Goal: Contribute content: Contribute content

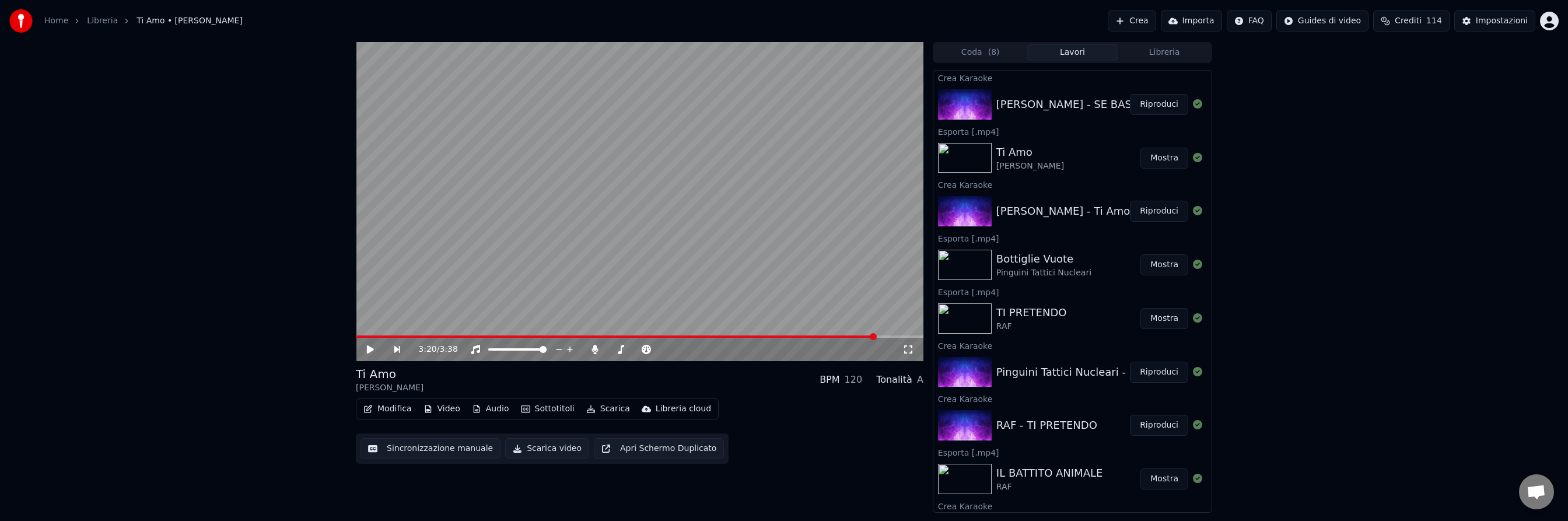
scroll to position [313, 0]
click at [1155, 105] on button "Riproduci" at bounding box center [1159, 104] width 59 height 21
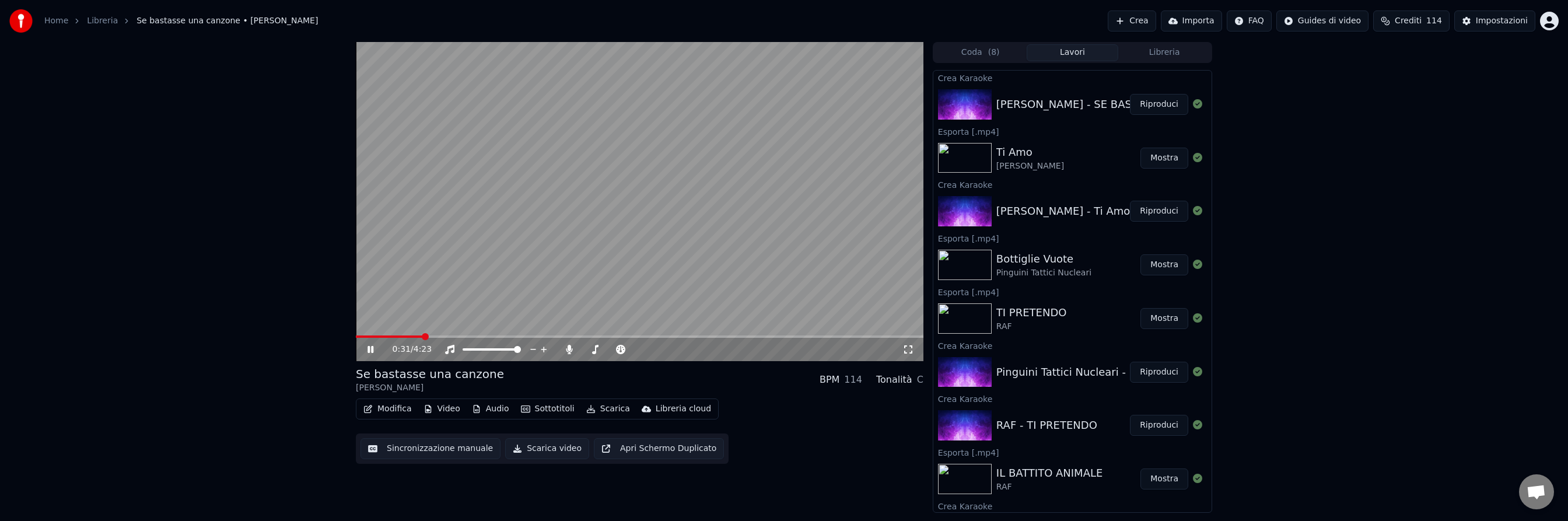
click at [422, 336] on span at bounding box center [639, 337] width 567 height 3
click at [553, 409] on button "Sottotitoli" at bounding box center [547, 409] width 63 height 16
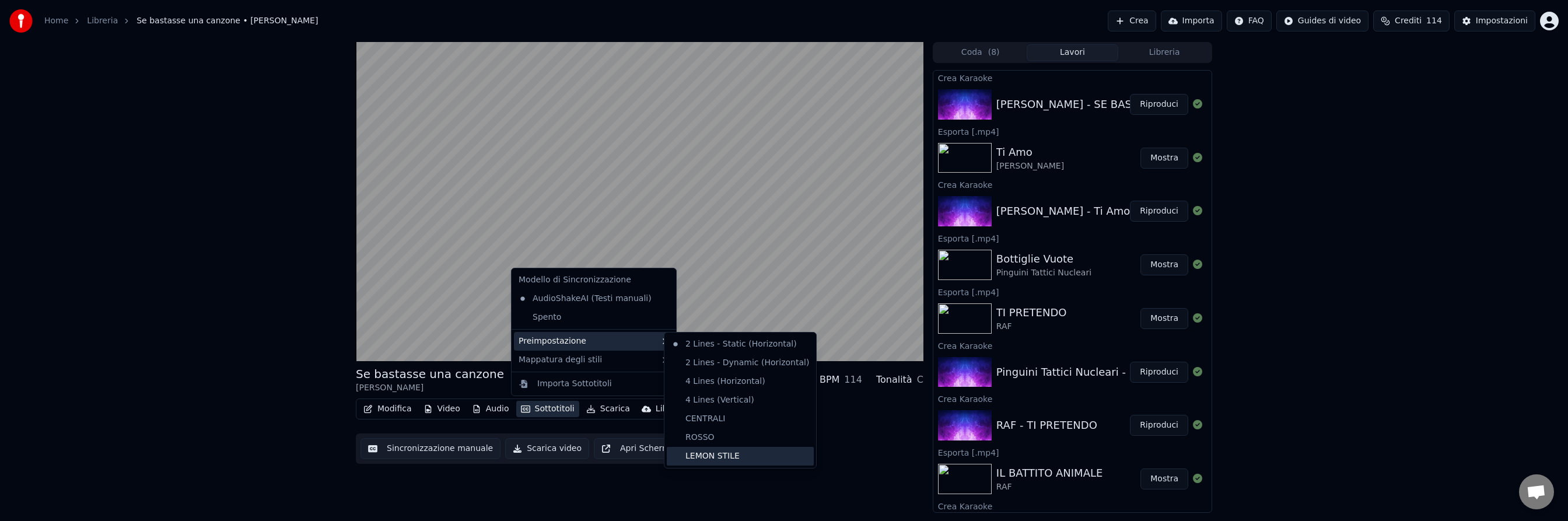
click at [768, 454] on div "LEMON STILE" at bounding box center [740, 456] width 147 height 18
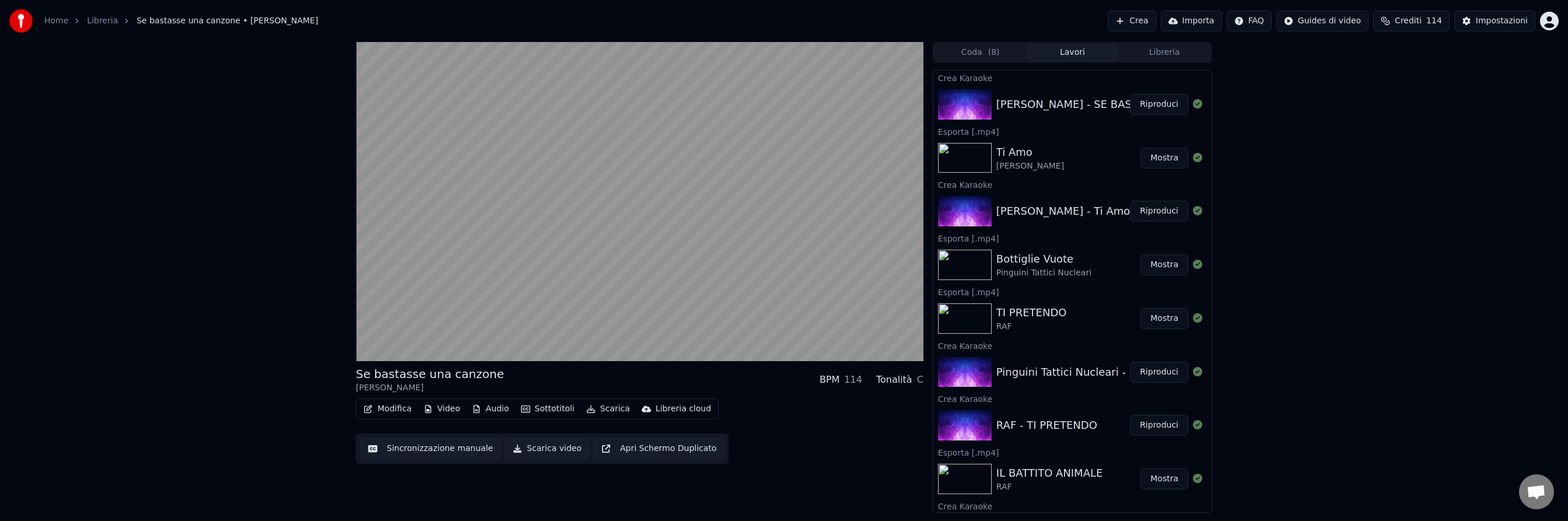
click at [543, 409] on button "Sottotitoli" at bounding box center [547, 409] width 63 height 16
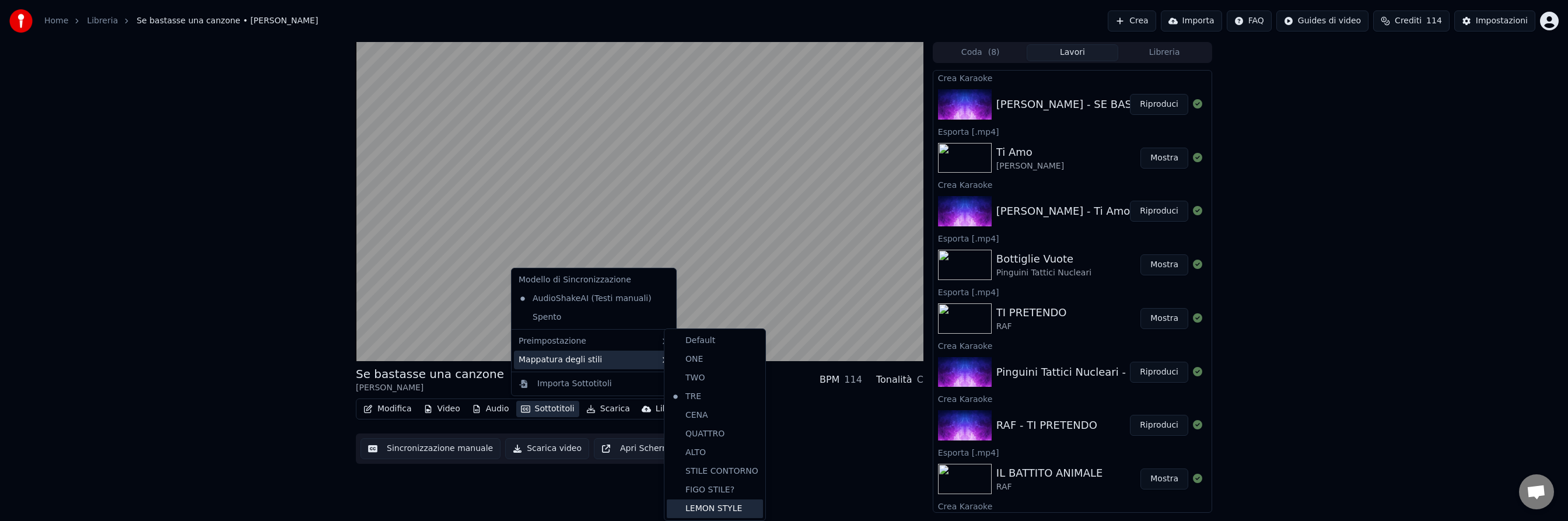
click at [709, 505] on div "LEMON STYLE" at bounding box center [714, 509] width 96 height 18
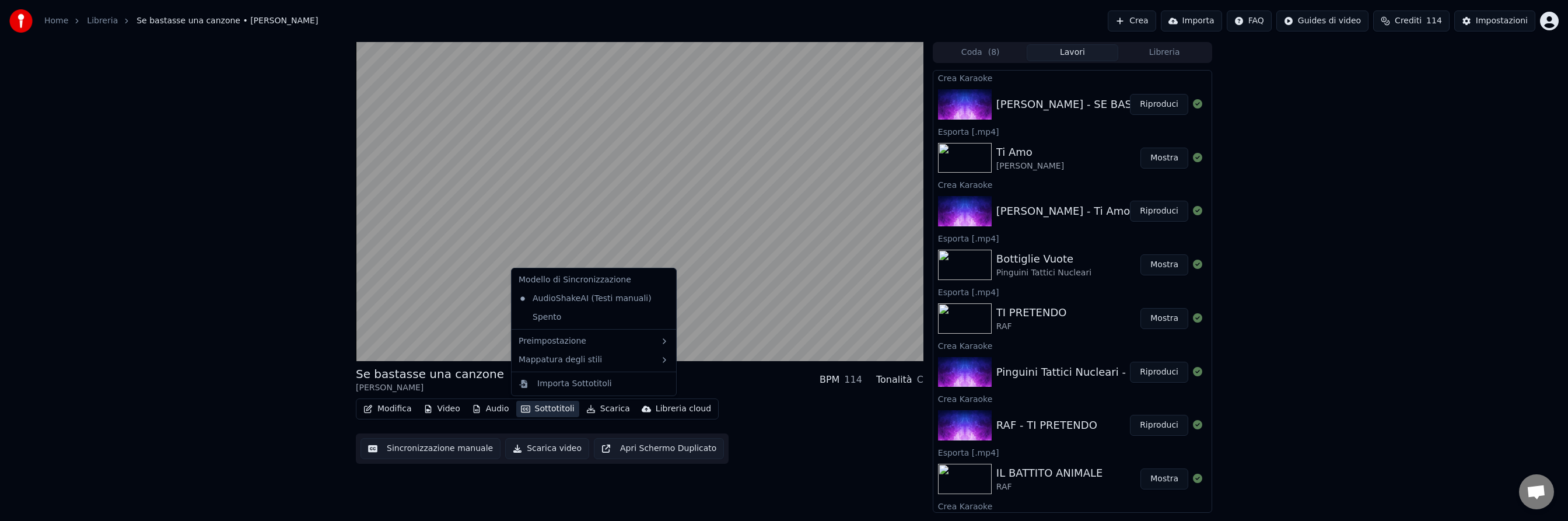
click at [550, 408] on button "Sottotitoli" at bounding box center [547, 409] width 63 height 16
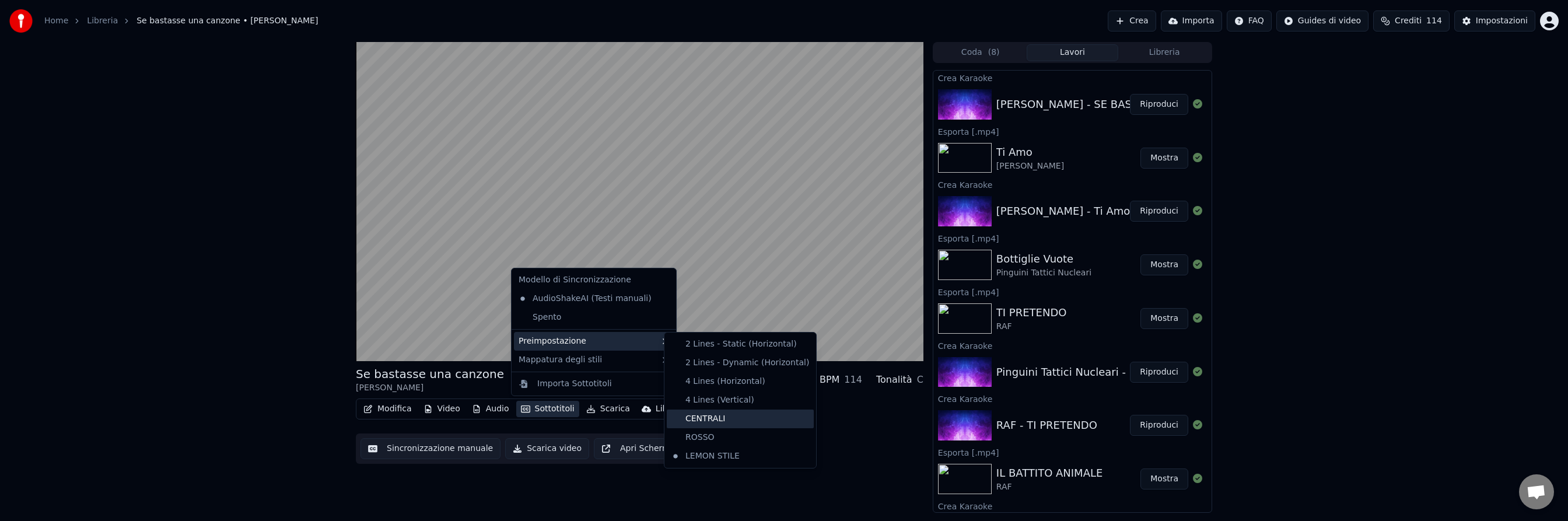
click at [720, 423] on div "CENTRALI" at bounding box center [740, 419] width 147 height 18
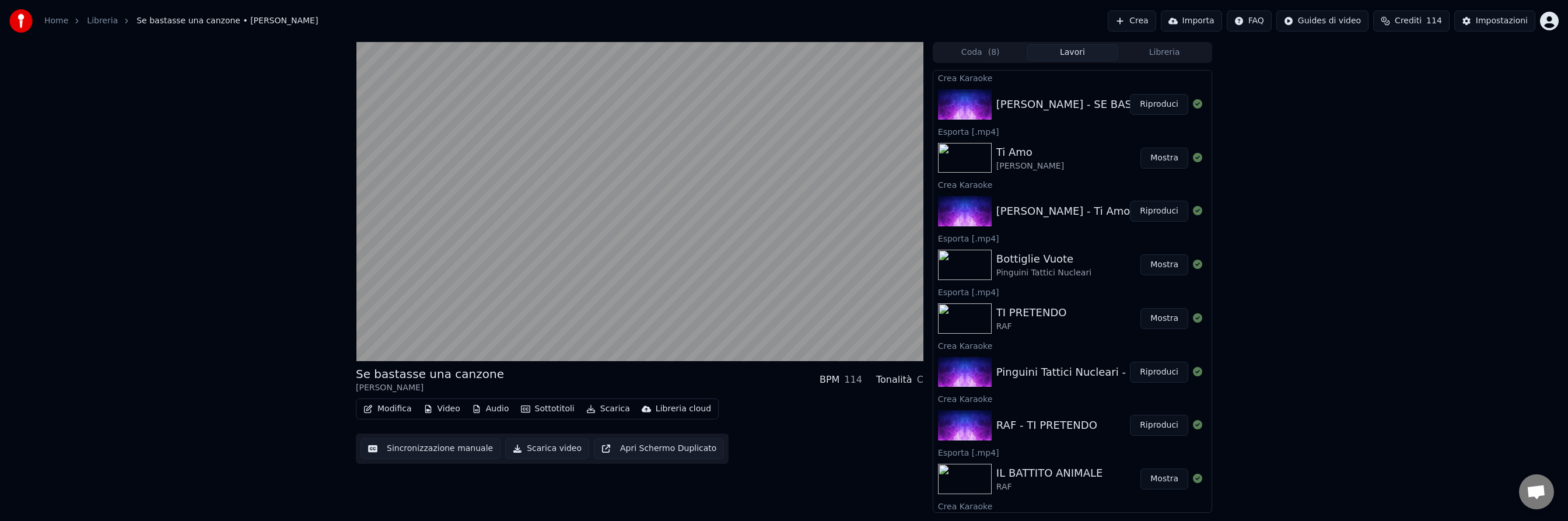
click at [553, 408] on button "Sottotitoli" at bounding box center [547, 409] width 63 height 16
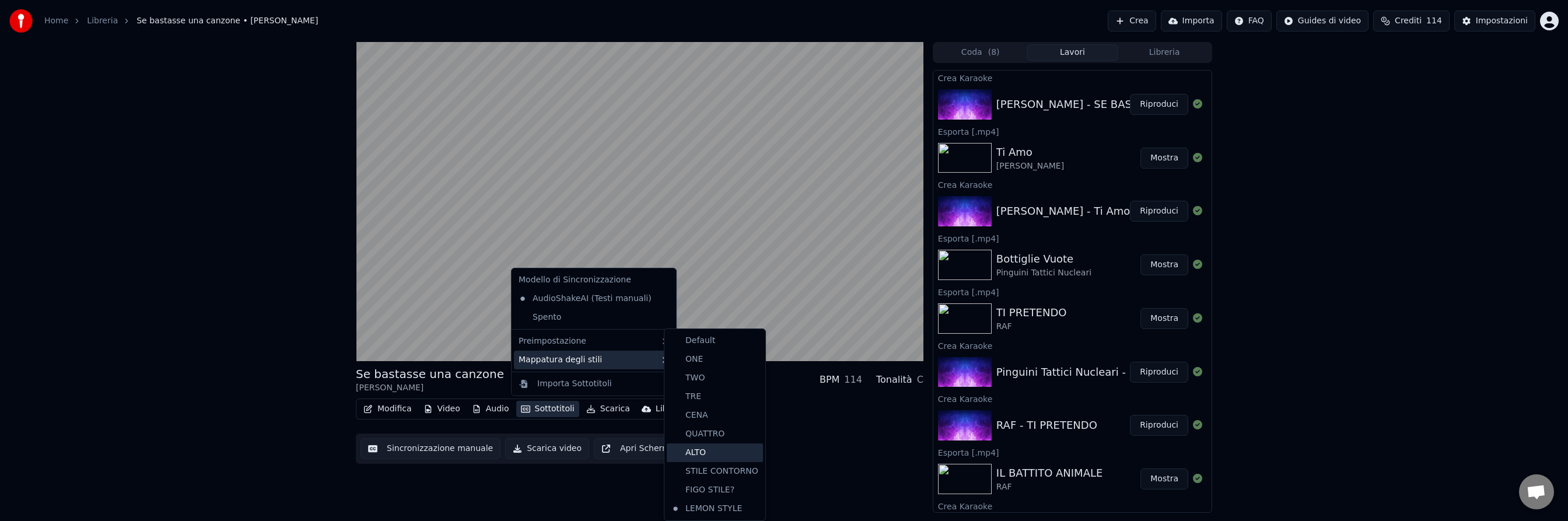
click at [735, 458] on div "ALTO" at bounding box center [714, 453] width 96 height 18
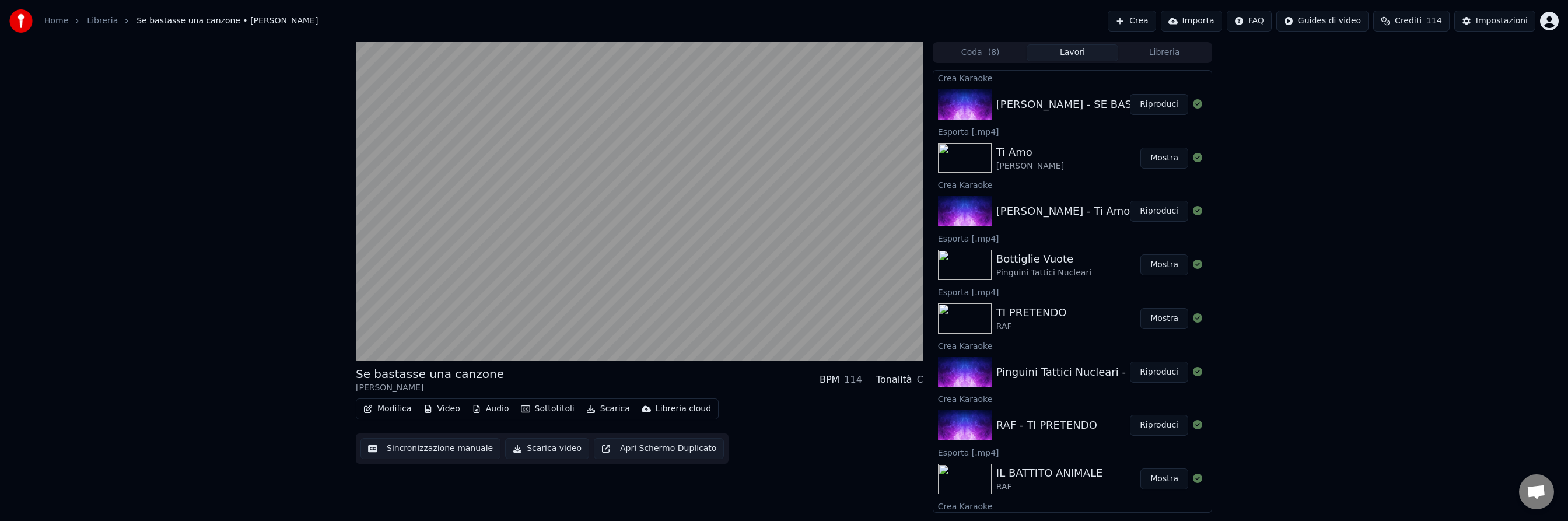
click at [546, 408] on button "Sottotitoli" at bounding box center [547, 409] width 63 height 16
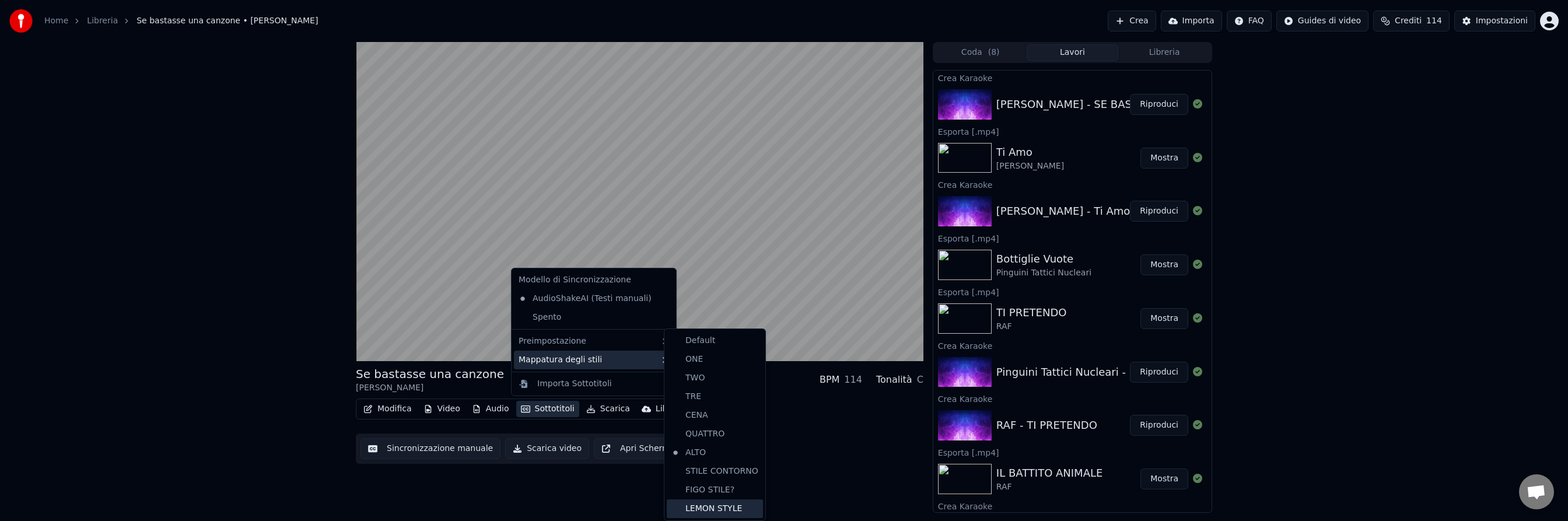
click at [717, 515] on div "LEMON STYLE" at bounding box center [714, 509] width 96 height 18
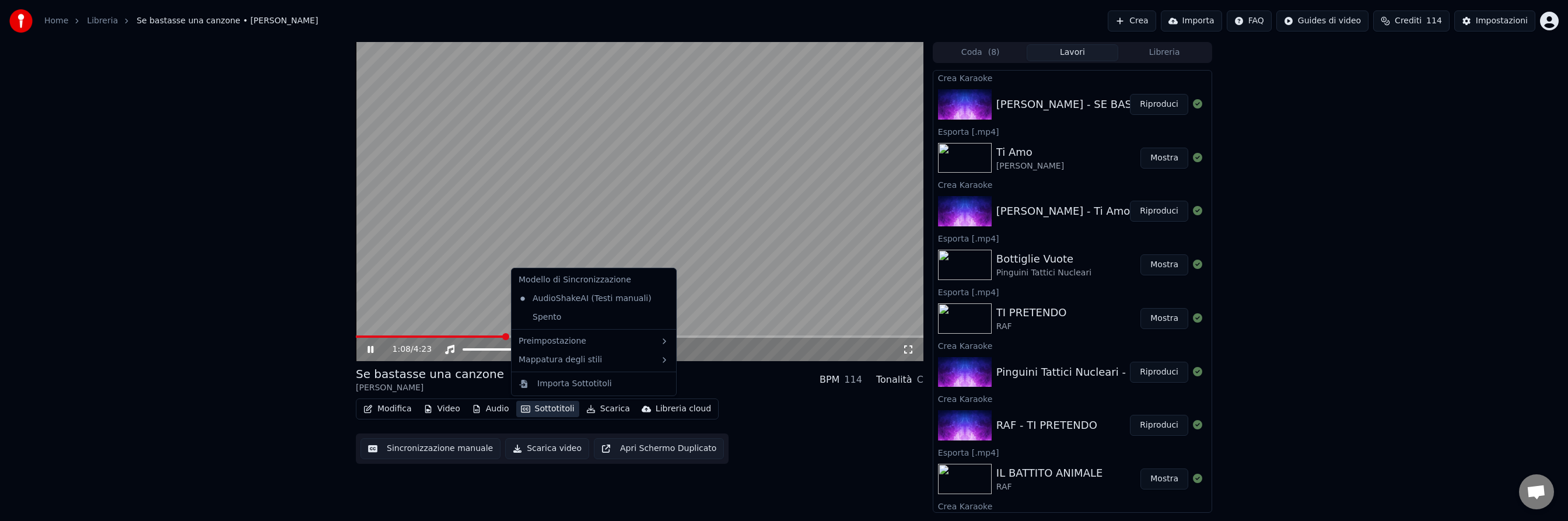
click at [557, 410] on button "Sottotitoli" at bounding box center [547, 409] width 63 height 16
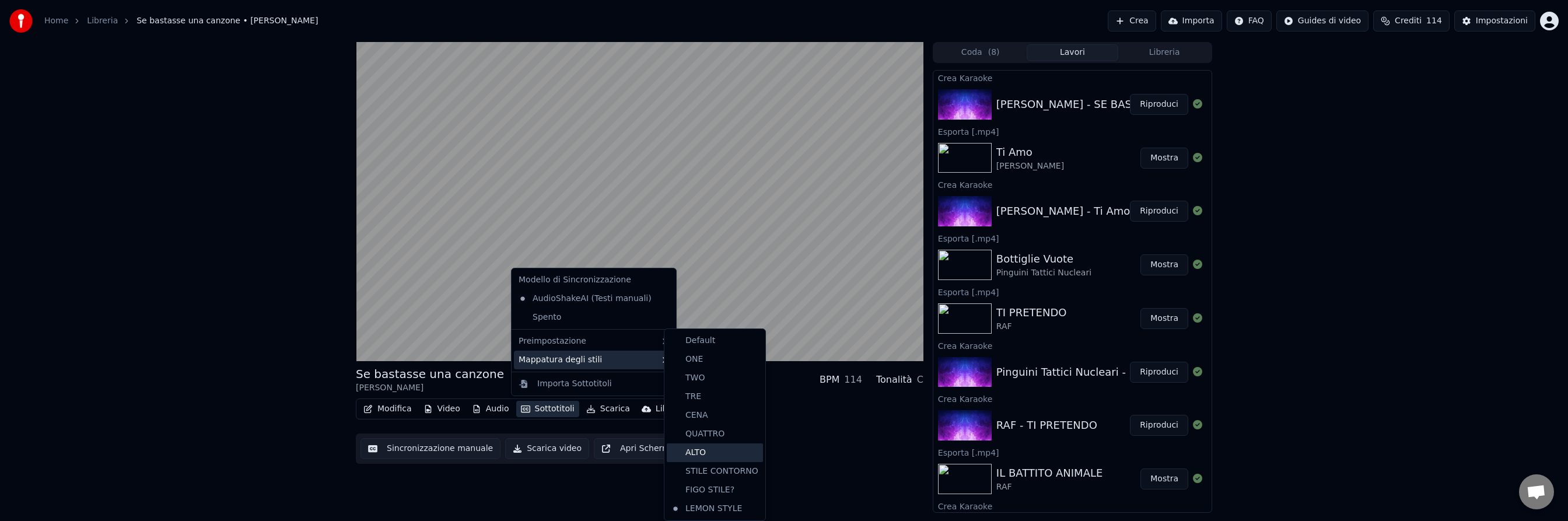
click at [718, 445] on div "ALTO" at bounding box center [714, 453] width 96 height 18
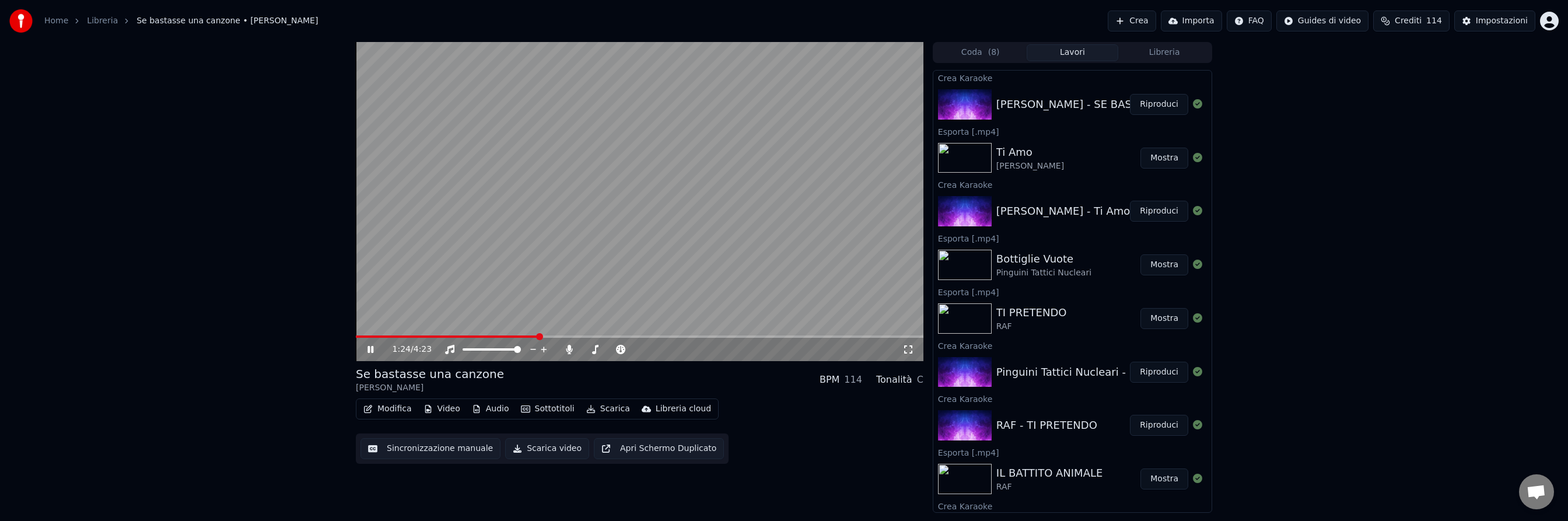
click at [553, 407] on button "Sottotitoli" at bounding box center [547, 409] width 63 height 16
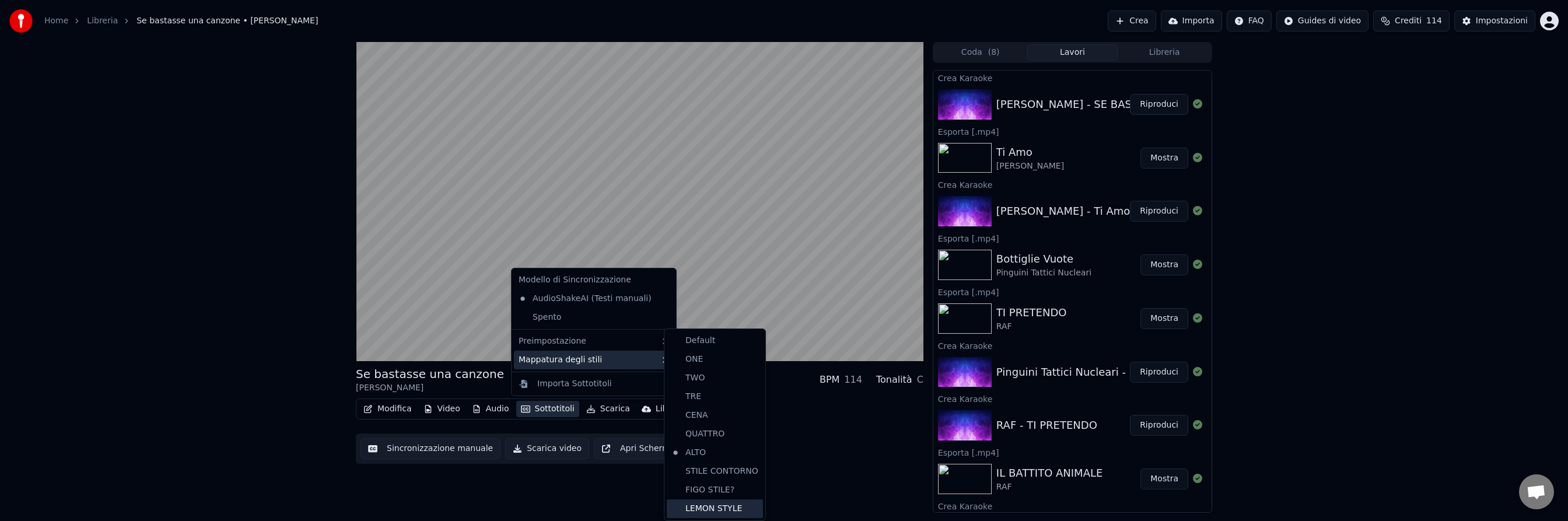
click at [713, 505] on div "LEMON STYLE" at bounding box center [714, 509] width 96 height 18
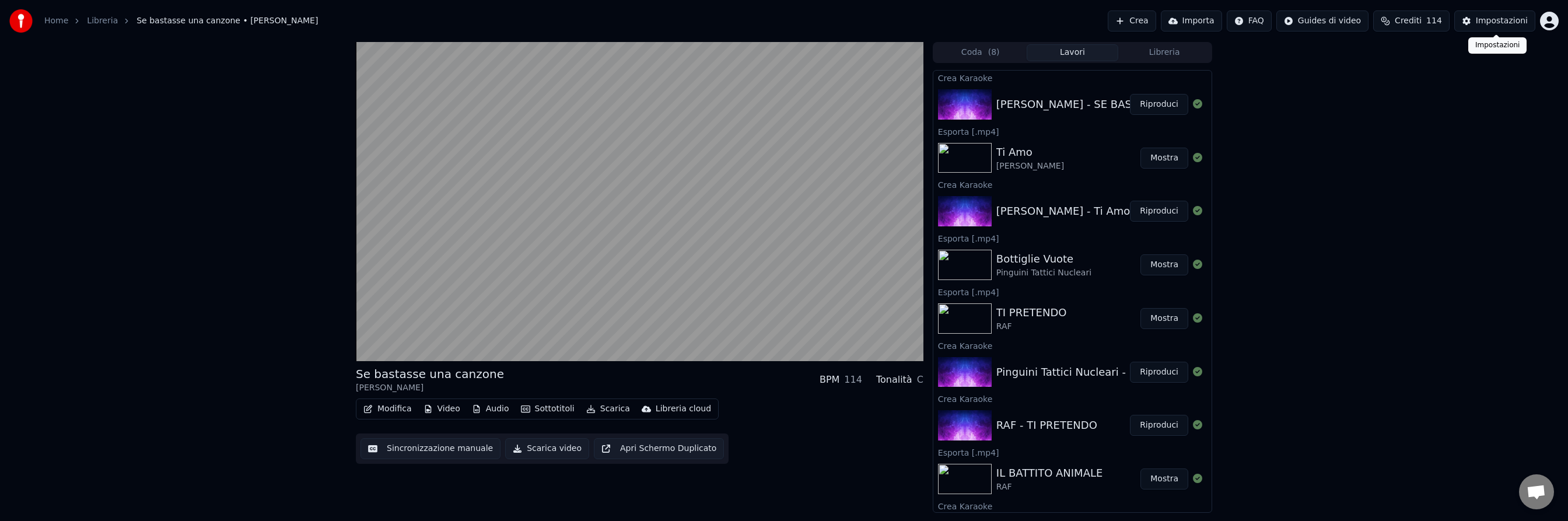
click at [1504, 20] on div "Impostazioni" at bounding box center [1501, 21] width 52 height 12
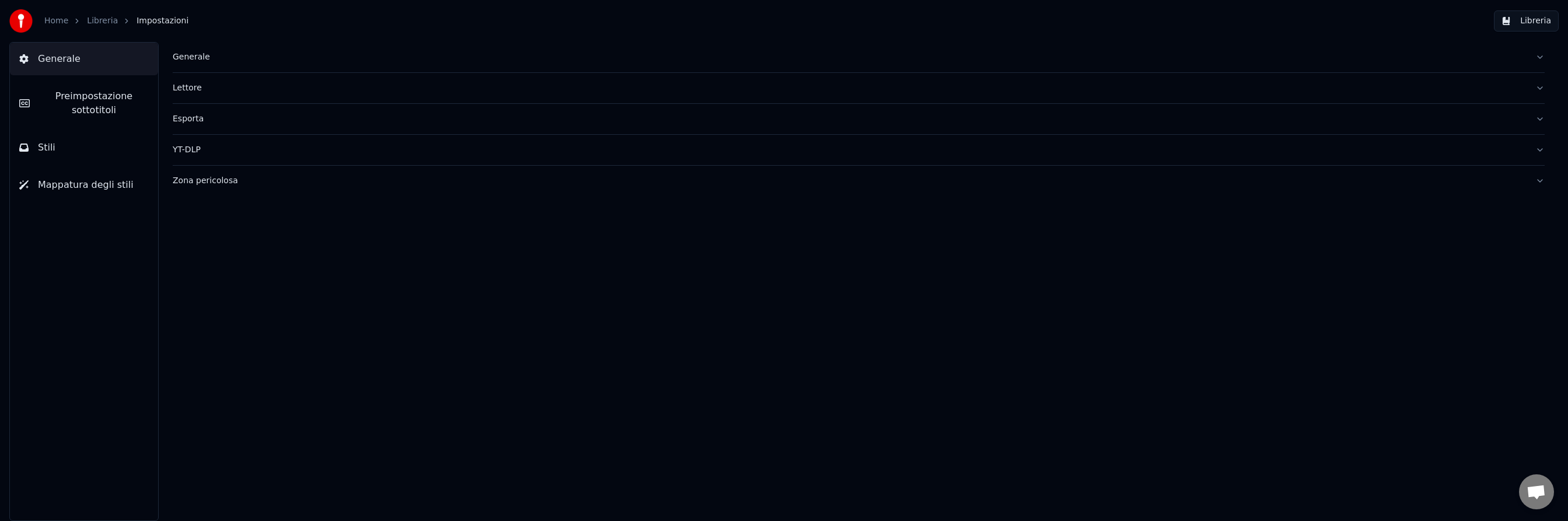
click at [115, 92] on span "Preimpostazione sottotitoli" at bounding box center [94, 103] width 110 height 28
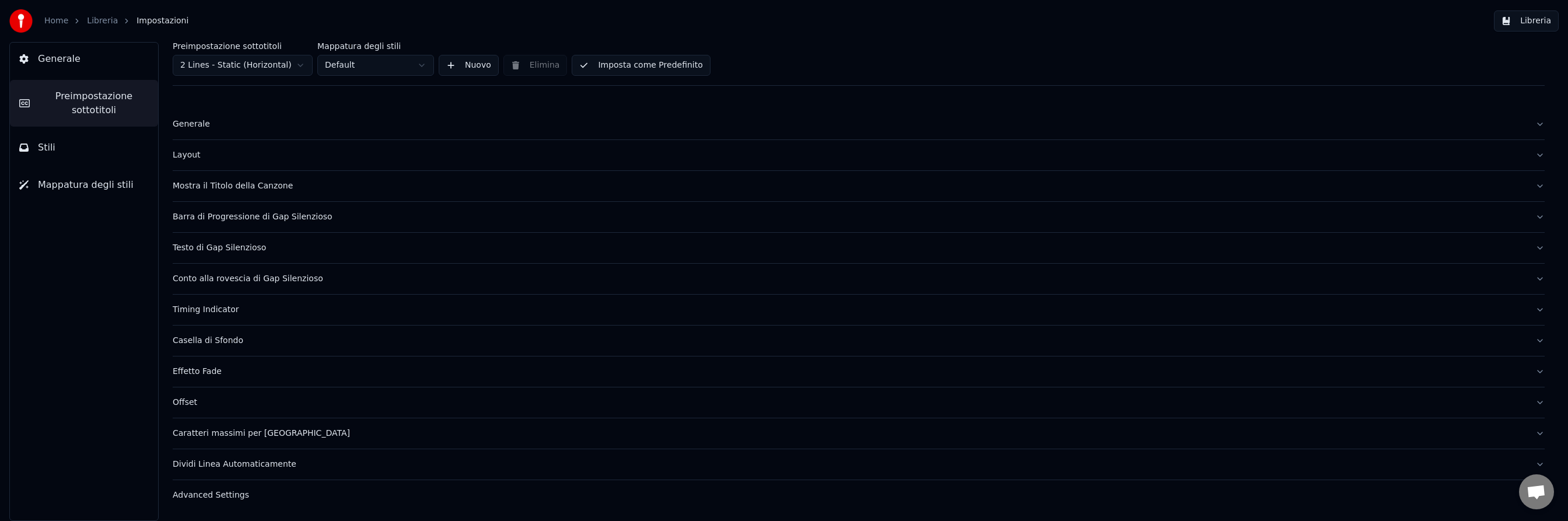
click at [195, 158] on div "Layout" at bounding box center [849, 155] width 1353 height 12
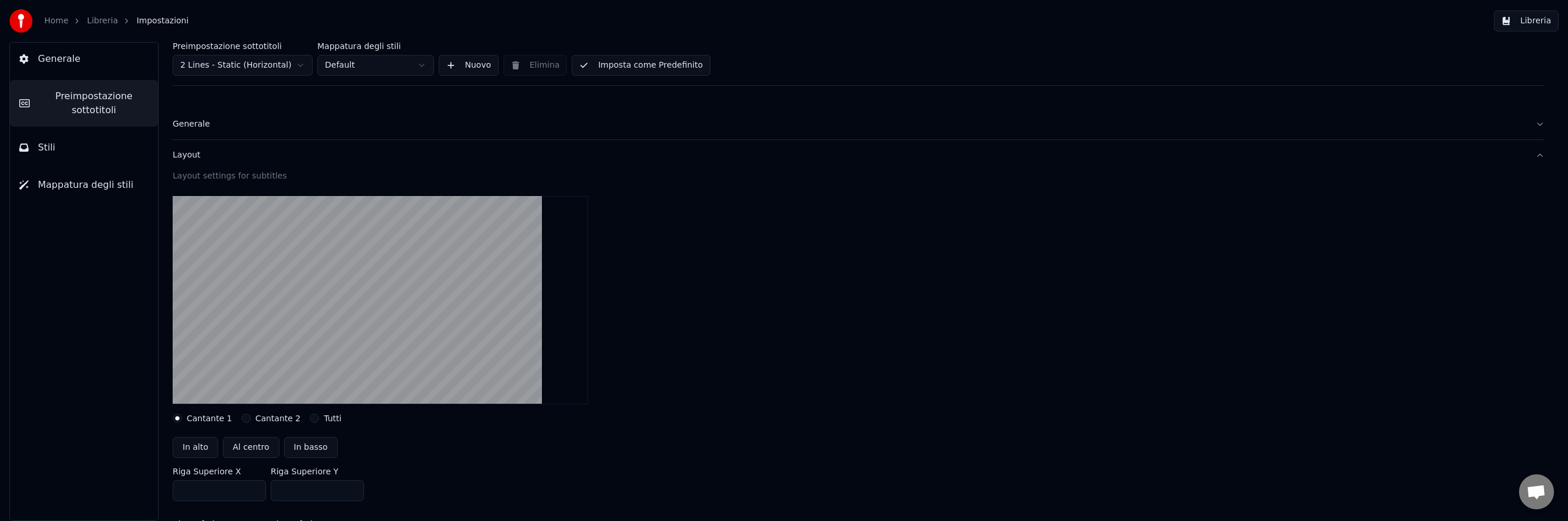
click at [1532, 20] on button "Libreria" at bounding box center [1526, 20] width 65 height 21
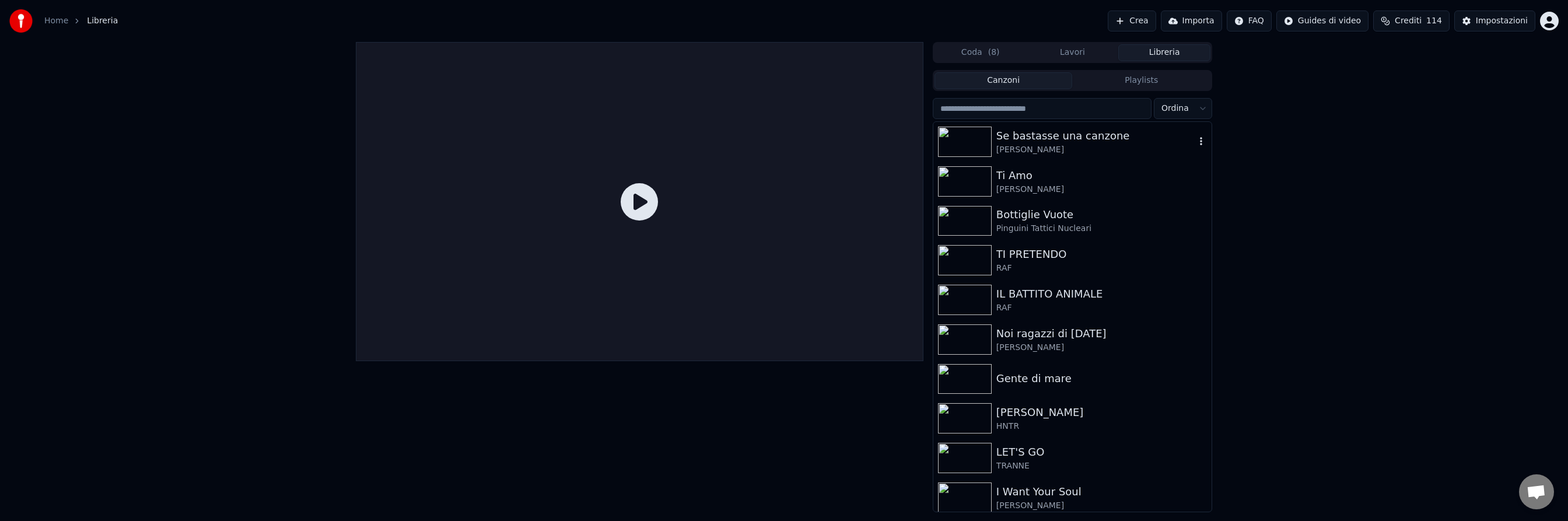
click at [958, 142] on img at bounding box center [964, 141] width 54 height 30
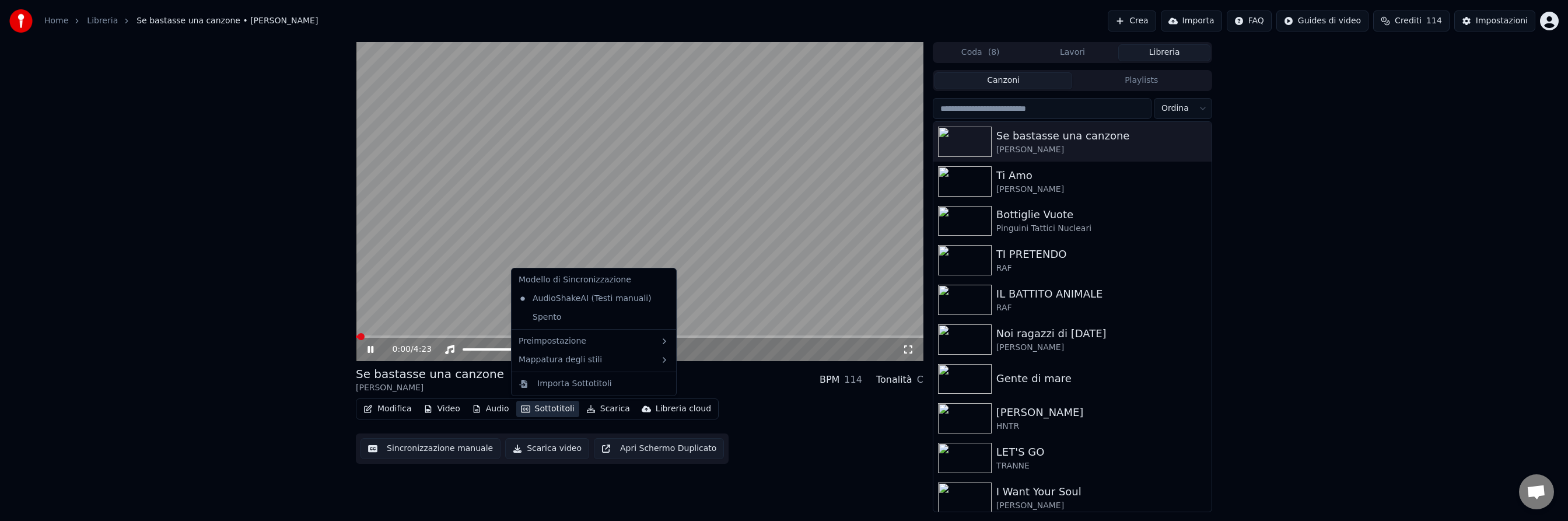
click at [540, 408] on button "Sottotitoli" at bounding box center [547, 409] width 63 height 16
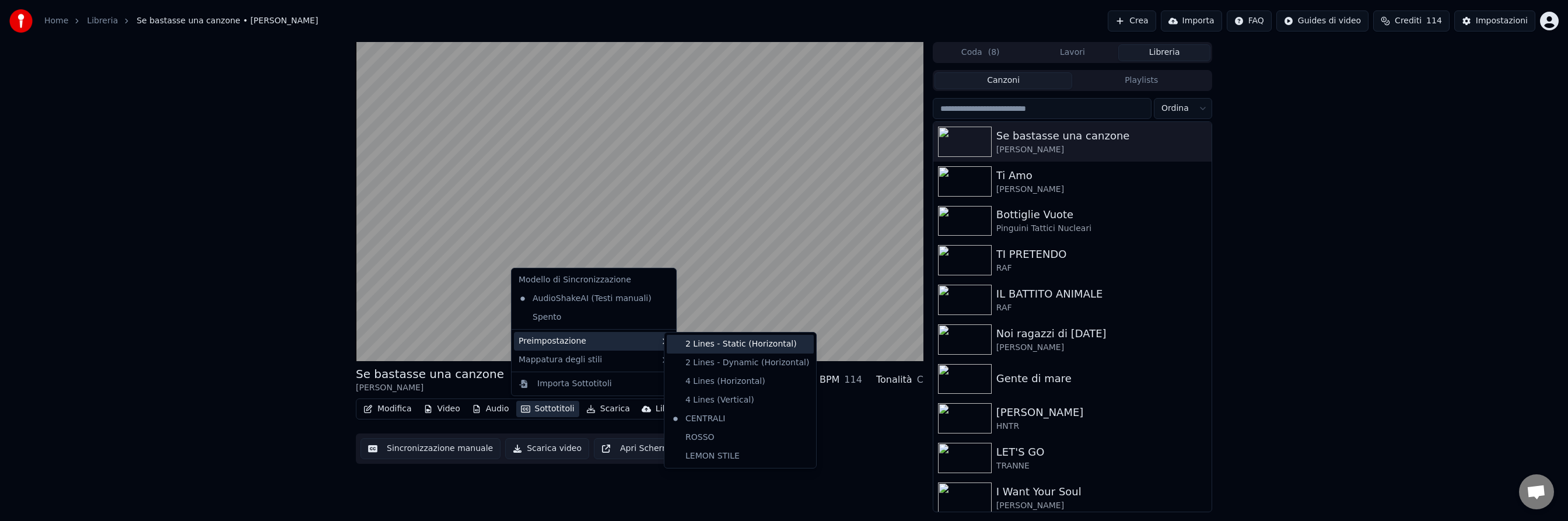
click at [699, 348] on div "2 Lines - Static (Horizontal)" at bounding box center [740, 344] width 147 height 18
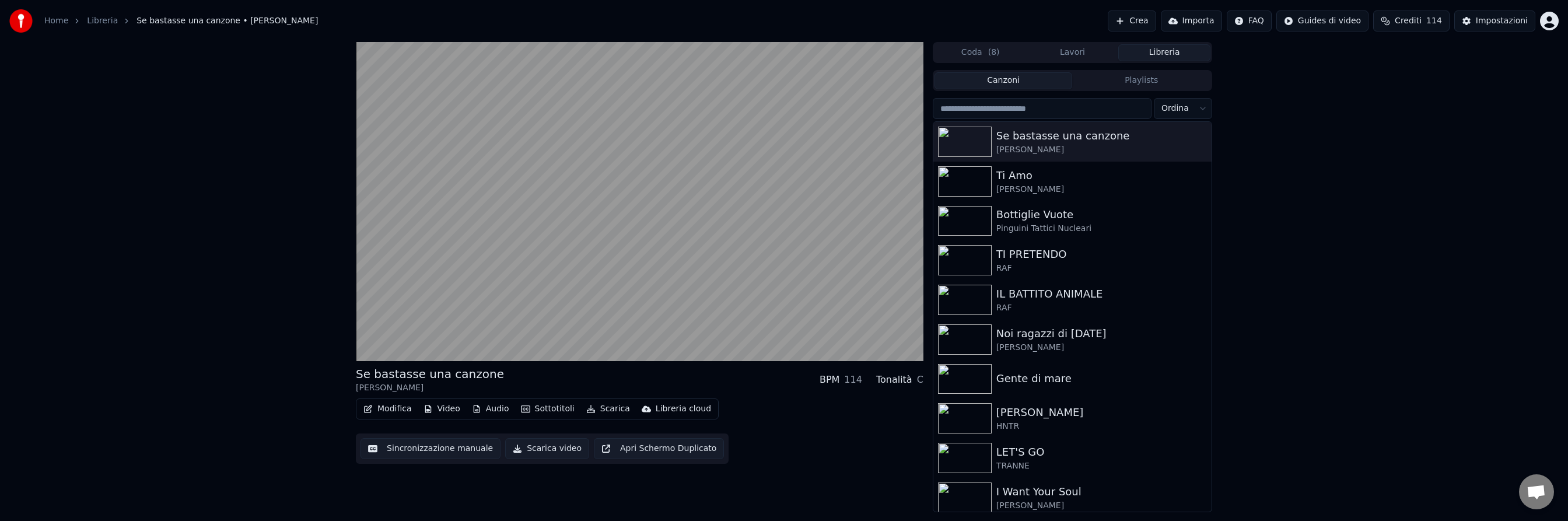
click at [541, 408] on button "Sottotitoli" at bounding box center [547, 409] width 63 height 16
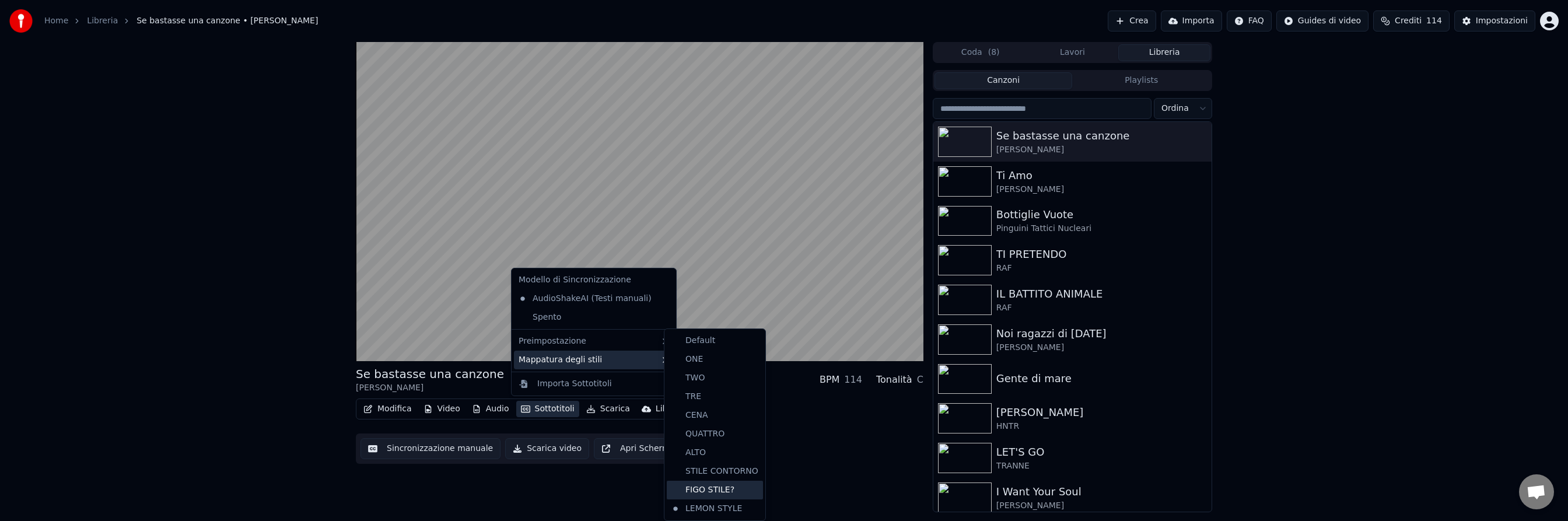
click at [697, 489] on div "FIGO STILE?" at bounding box center [714, 490] width 96 height 18
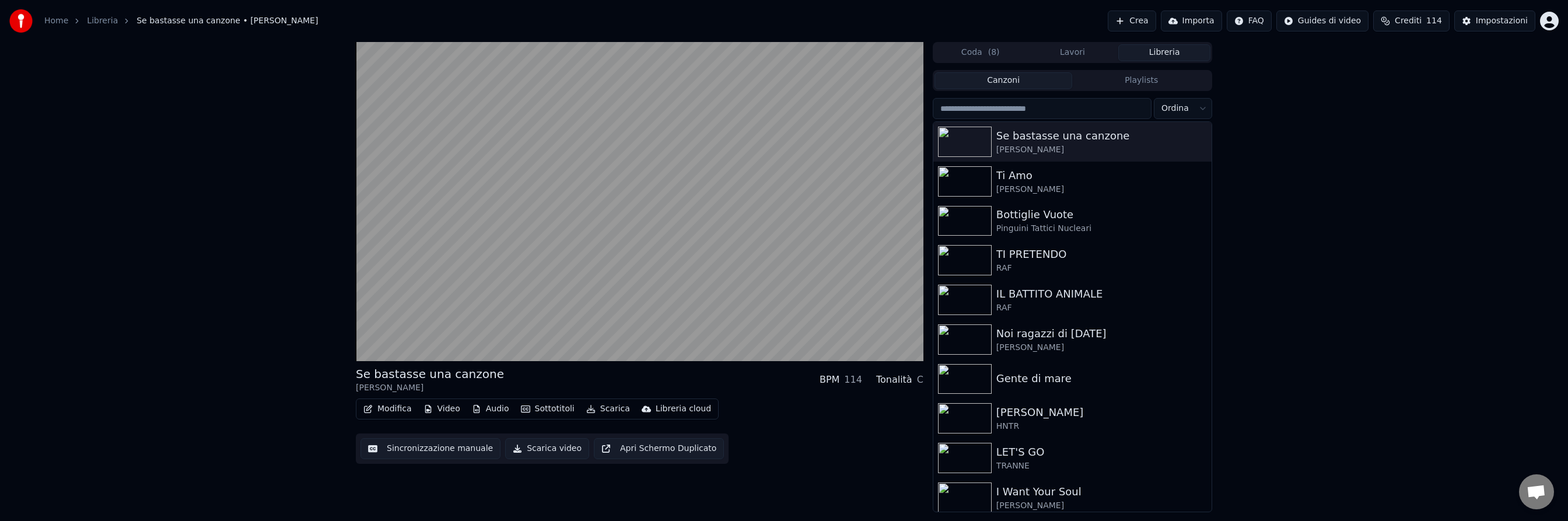
click at [551, 407] on button "Sottotitoli" at bounding box center [547, 409] width 63 height 16
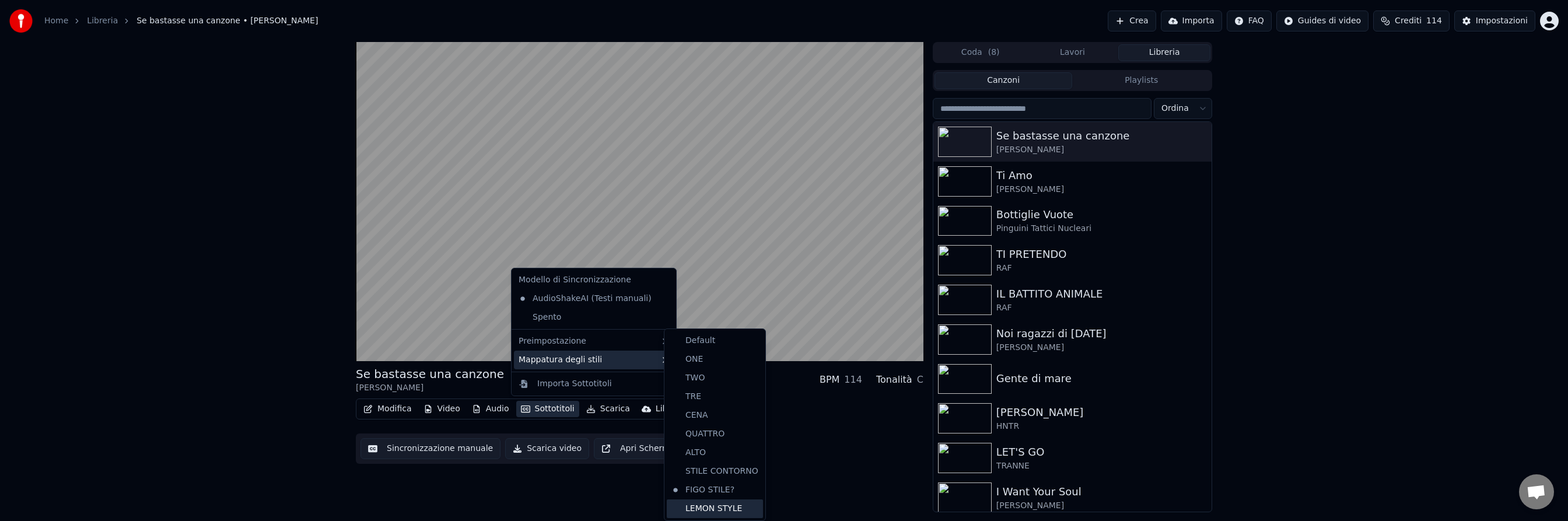
click at [714, 508] on div "LEMON STYLE" at bounding box center [714, 509] width 96 height 18
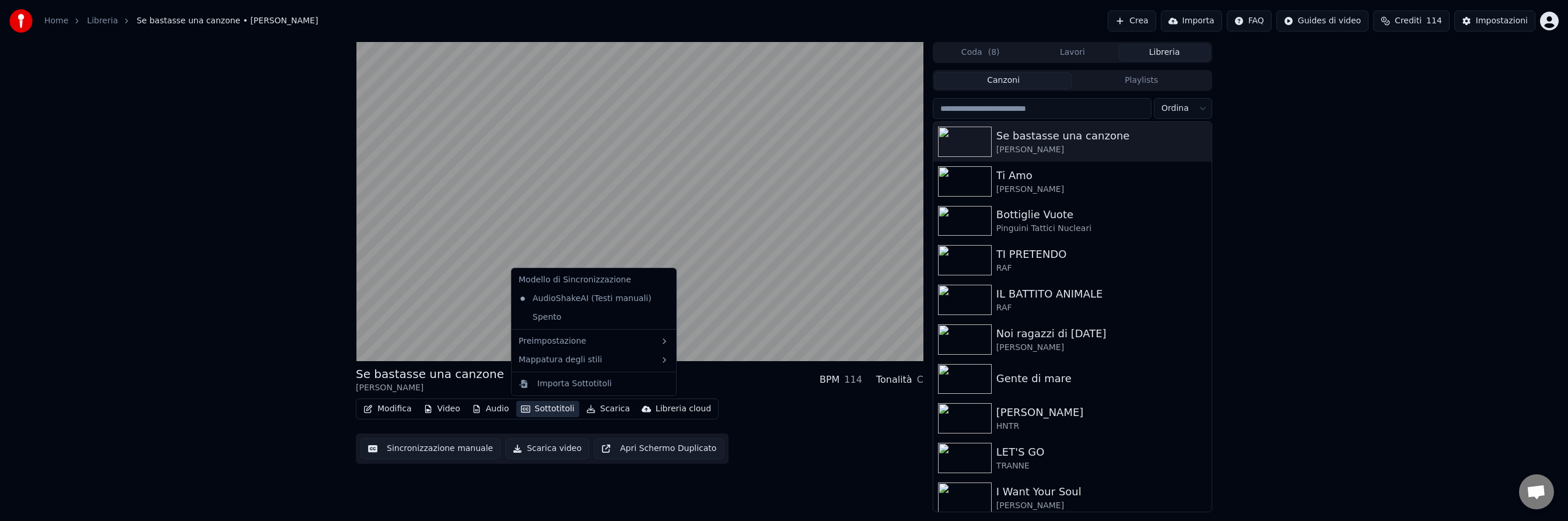
click at [535, 408] on button "Sottotitoli" at bounding box center [547, 409] width 63 height 16
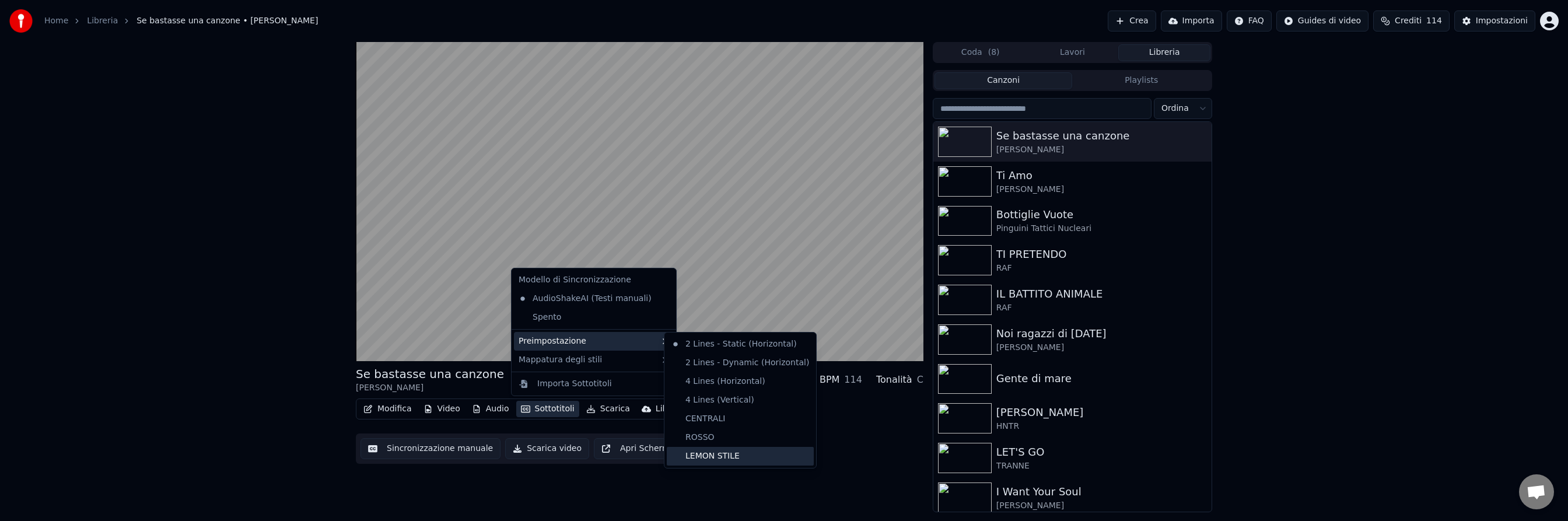
click at [735, 458] on div "LEMON STILE" at bounding box center [740, 456] width 147 height 18
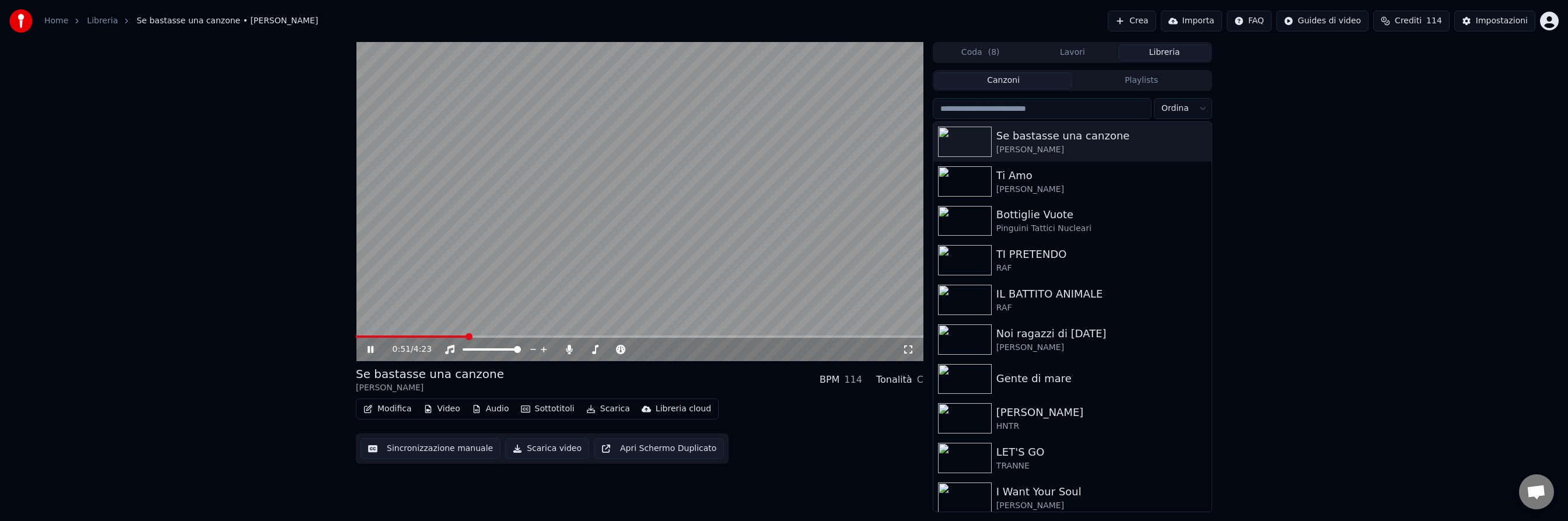
click at [549, 409] on button "Sottotitoli" at bounding box center [547, 409] width 63 height 16
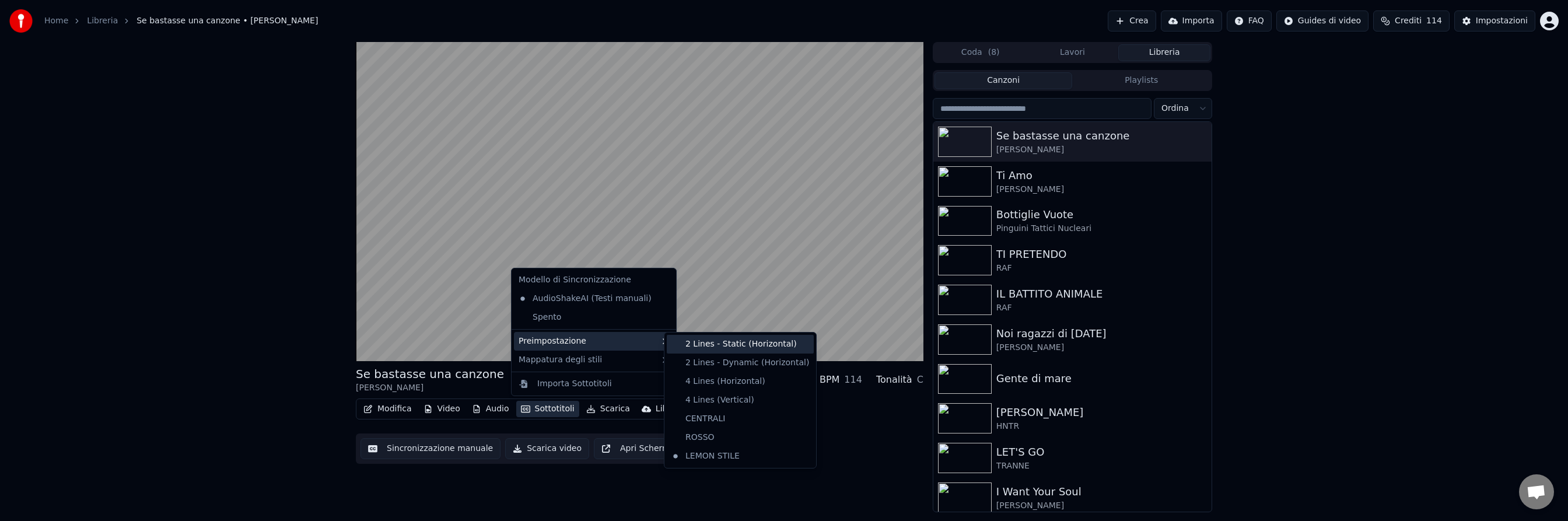
click at [752, 349] on div "2 Lines - Static (Horizontal)" at bounding box center [740, 344] width 147 height 18
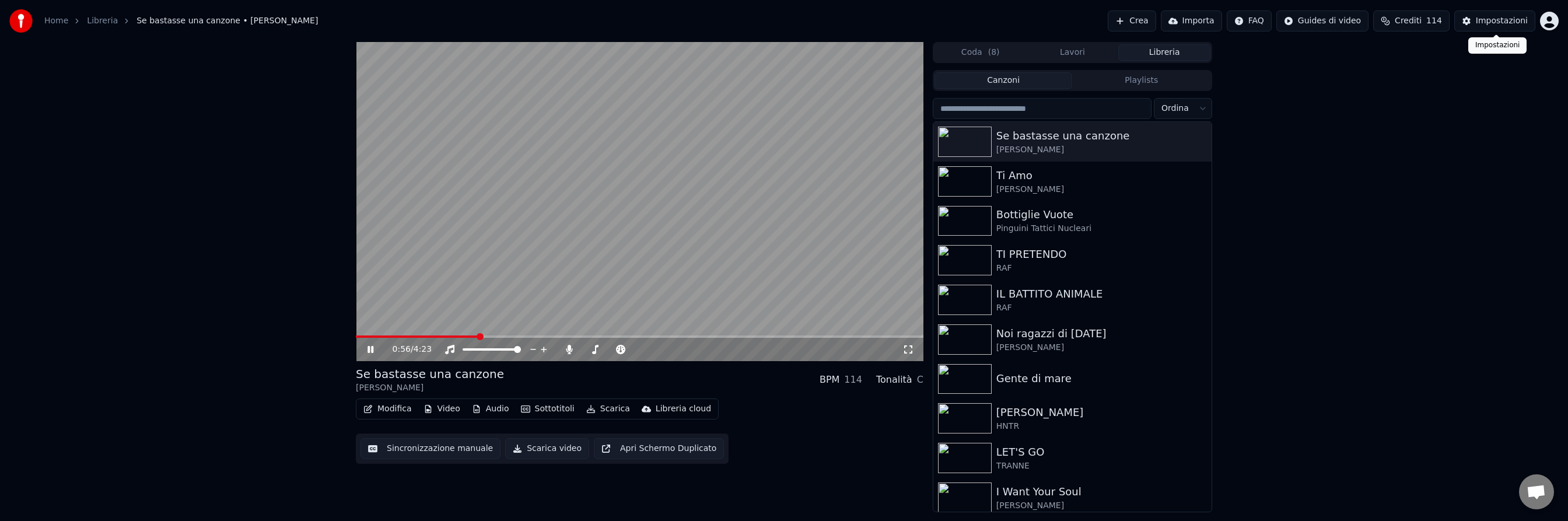
click at [1501, 25] on div "Impostazioni" at bounding box center [1501, 21] width 52 height 12
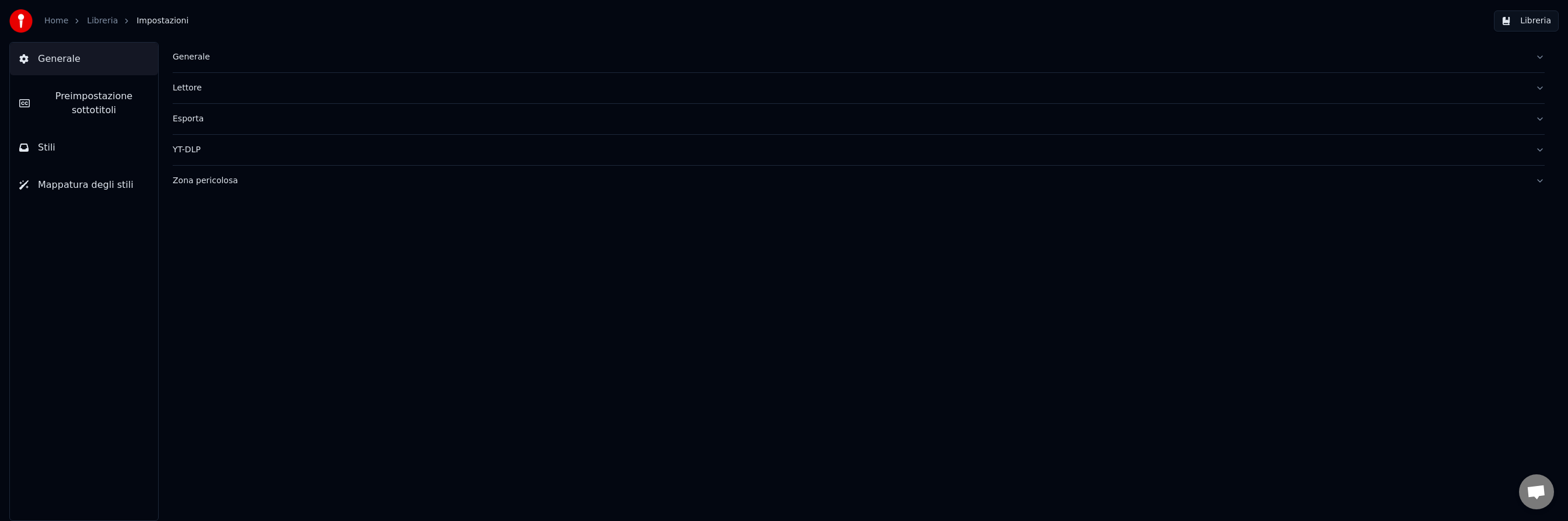
click at [52, 146] on span "Stili" at bounding box center [46, 147] width 17 height 14
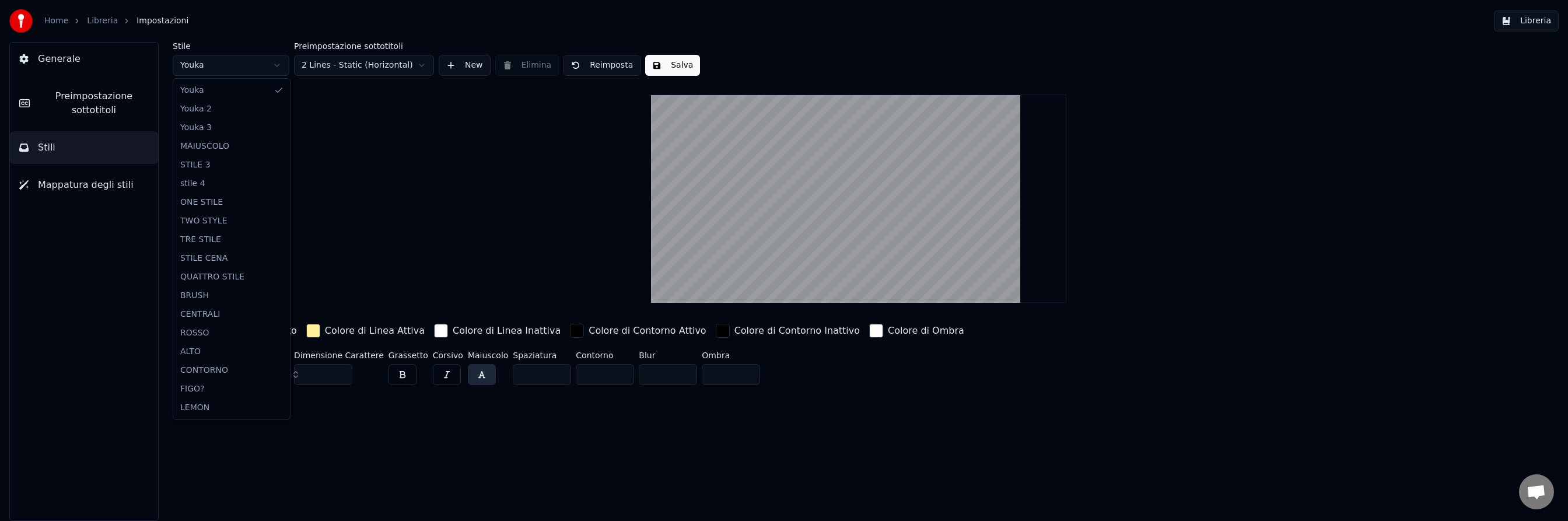
click at [242, 62] on html "Home Libreria Impostazioni Libreria Generale Preimpostazione sottotitoli Stili …" at bounding box center [784, 260] width 1568 height 521
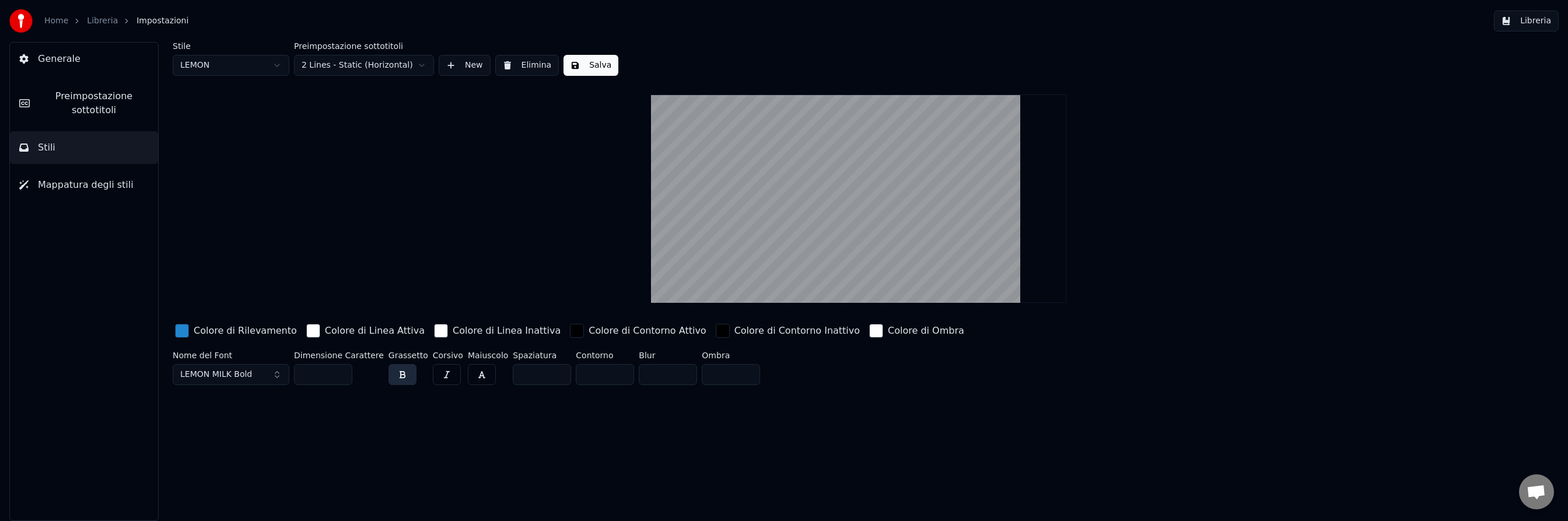
drag, startPoint x: 317, startPoint y: 374, endPoint x: 306, endPoint y: 373, distance: 11.0
click at [306, 373] on input "***" at bounding box center [323, 374] width 59 height 21
type input "*"
type input "***"
click at [591, 63] on button "Salva" at bounding box center [591, 65] width 55 height 21
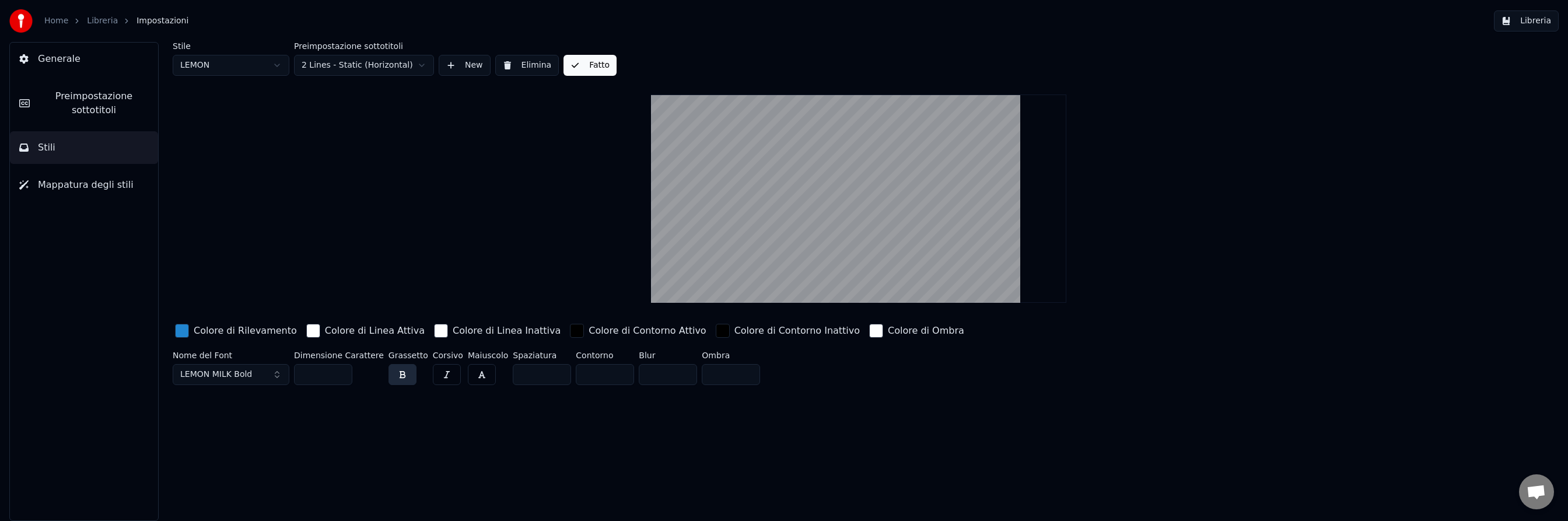
click at [1540, 23] on button "Libreria" at bounding box center [1526, 20] width 65 height 21
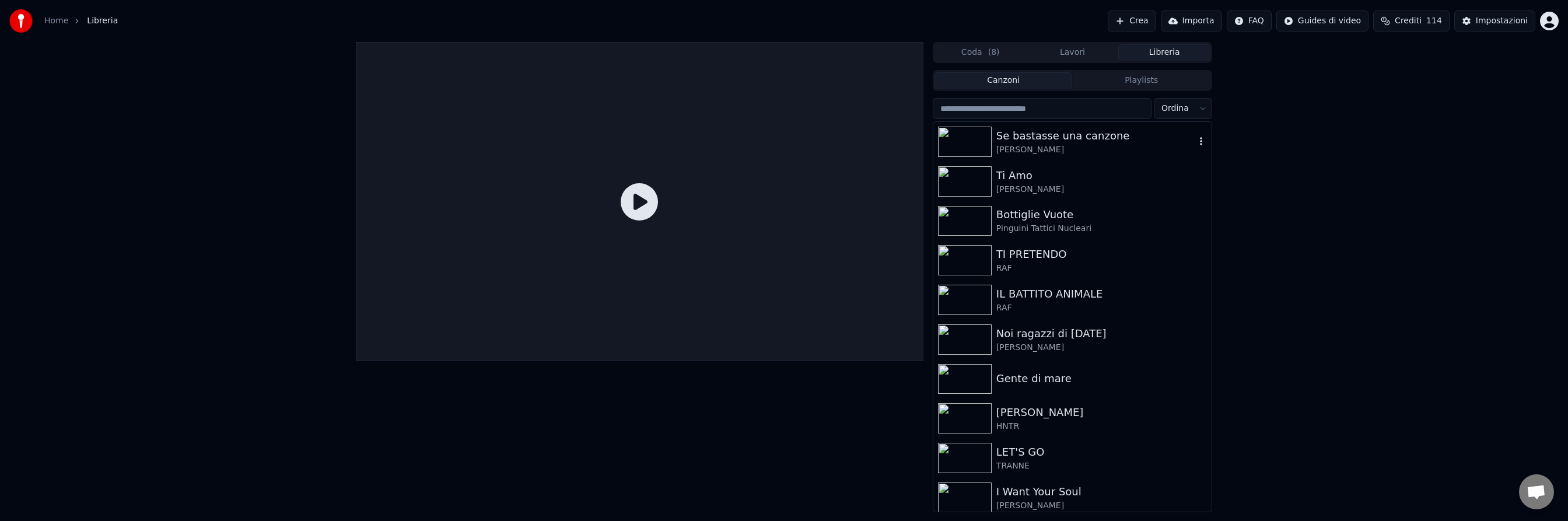
click at [1027, 139] on div "Se bastasse una canzone" at bounding box center [1095, 136] width 199 height 16
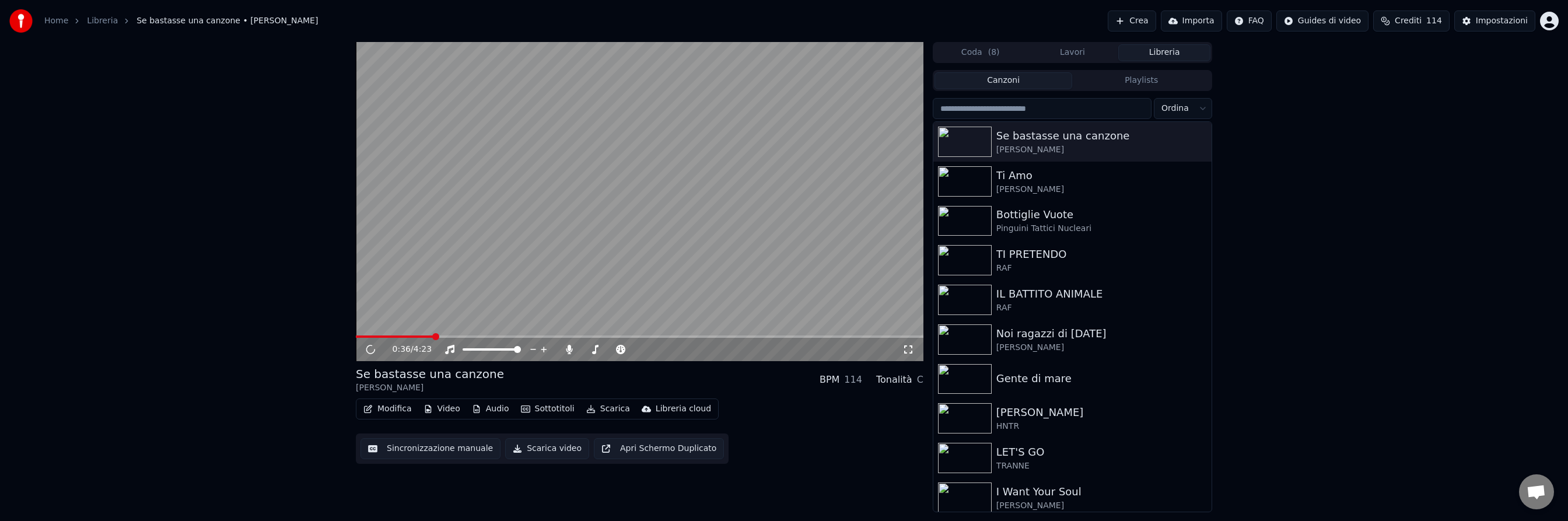
click at [434, 336] on span at bounding box center [639, 337] width 567 height 3
click at [382, 336] on span at bounding box center [400, 337] width 88 height 3
click at [838, 337] on span at bounding box center [639, 337] width 567 height 3
click at [372, 349] on icon at bounding box center [371, 350] width 5 height 7
click at [596, 408] on button "Scarica" at bounding box center [608, 409] width 53 height 16
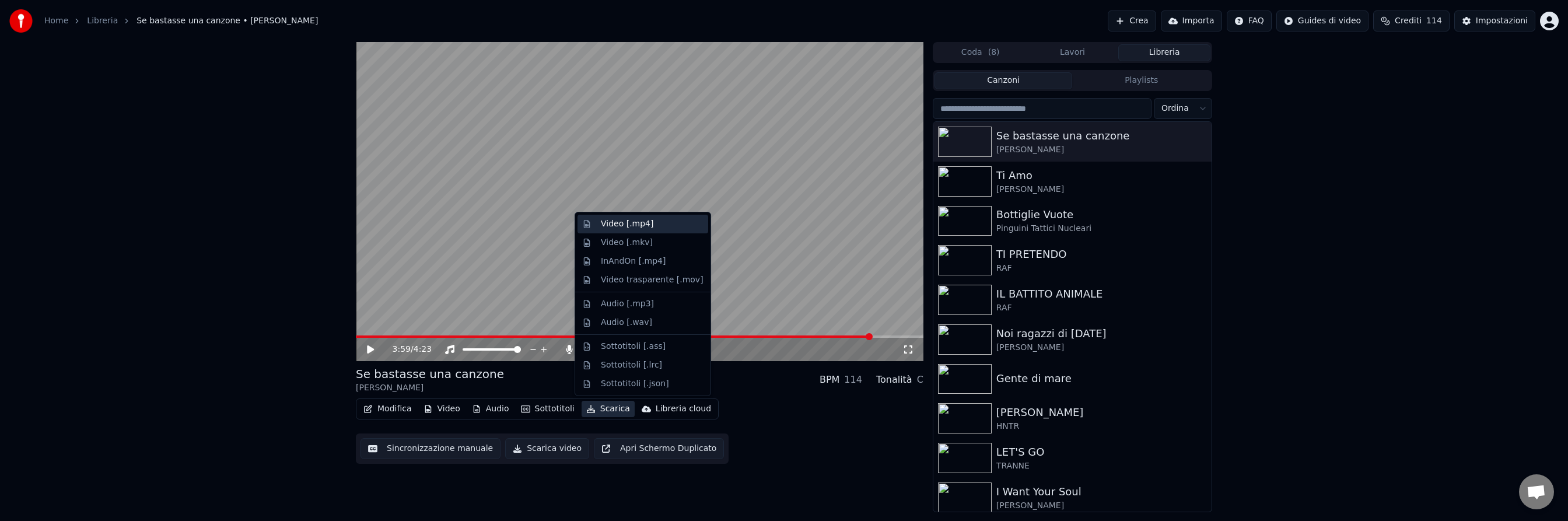
click at [602, 226] on div "Video [.mp4]" at bounding box center [627, 223] width 52 height 12
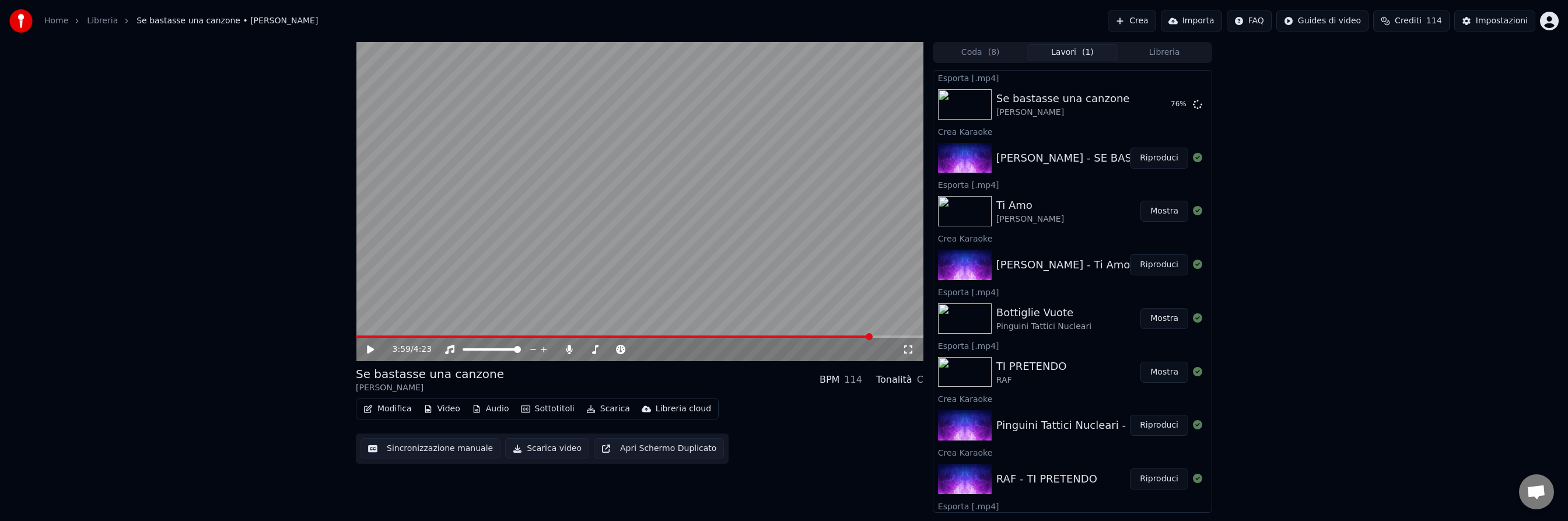
click at [1144, 22] on button "Crea" at bounding box center [1132, 20] width 48 height 21
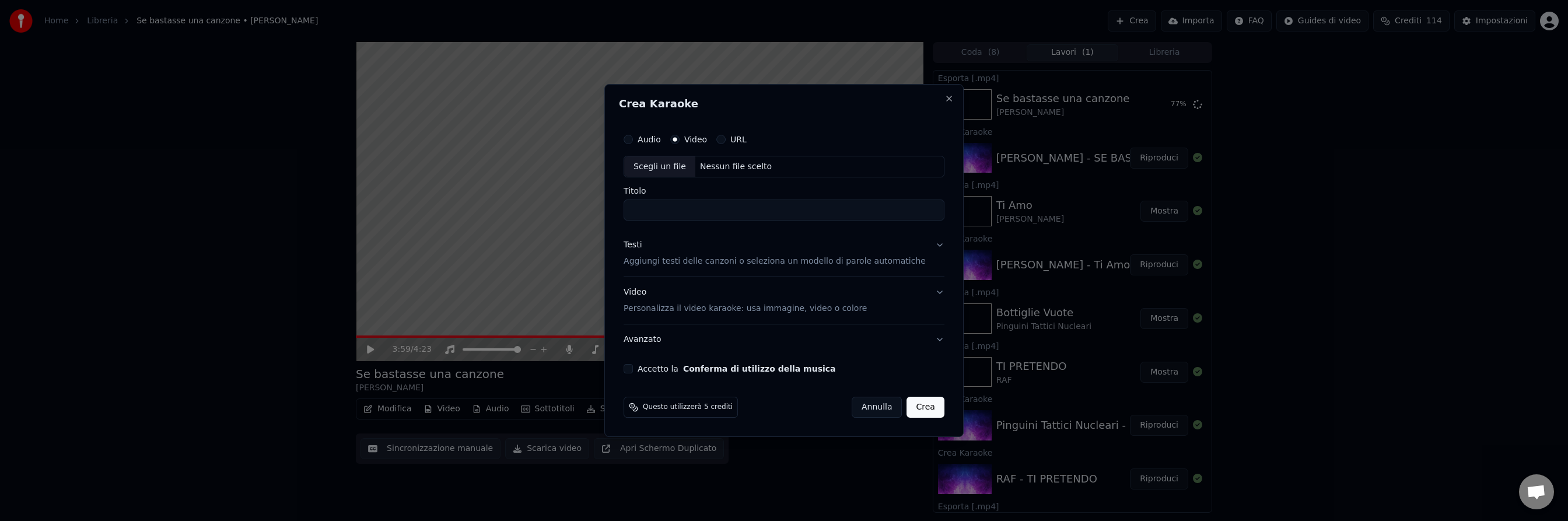
click at [741, 166] on div "Nessun file scelto" at bounding box center [736, 167] width 81 height 12
click at [660, 138] on label "Audio" at bounding box center [650, 139] width 24 height 8
click at [633, 138] on button "Audio" at bounding box center [628, 139] width 9 height 9
click at [748, 165] on div "Nessun file scelto" at bounding box center [736, 167] width 81 height 12
type input "**********"
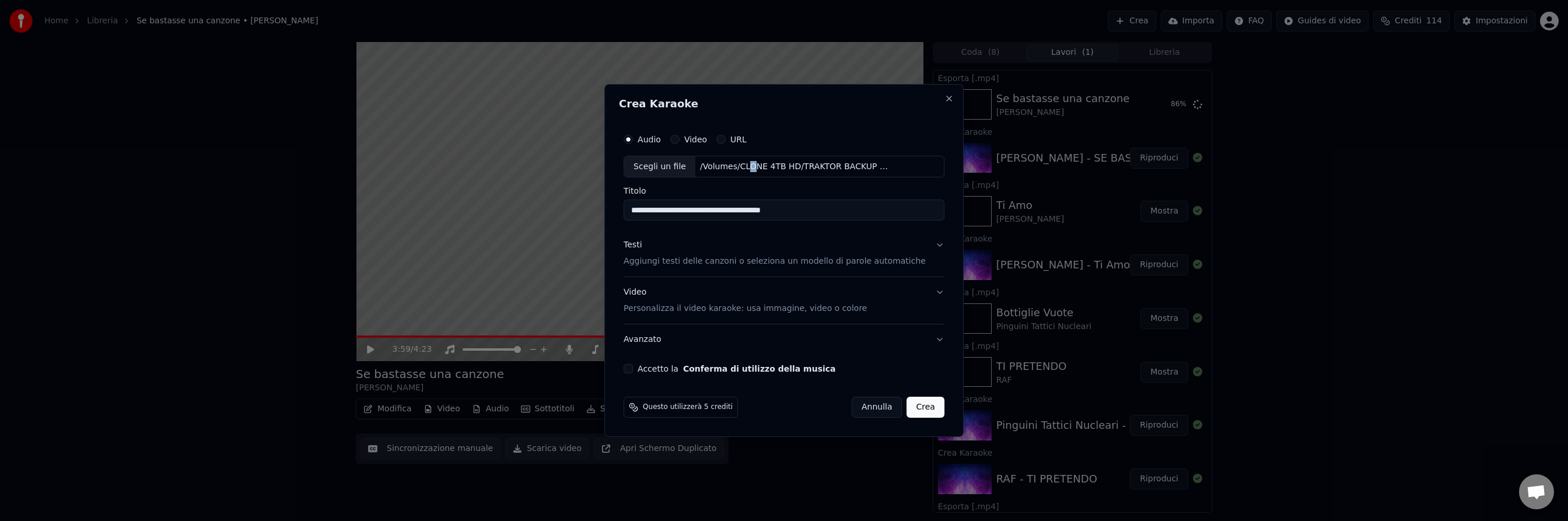
click at [684, 262] on p "Aggiungi testi delle canzoni o seleziona un modello di parole automatiche" at bounding box center [775, 262] width 302 height 12
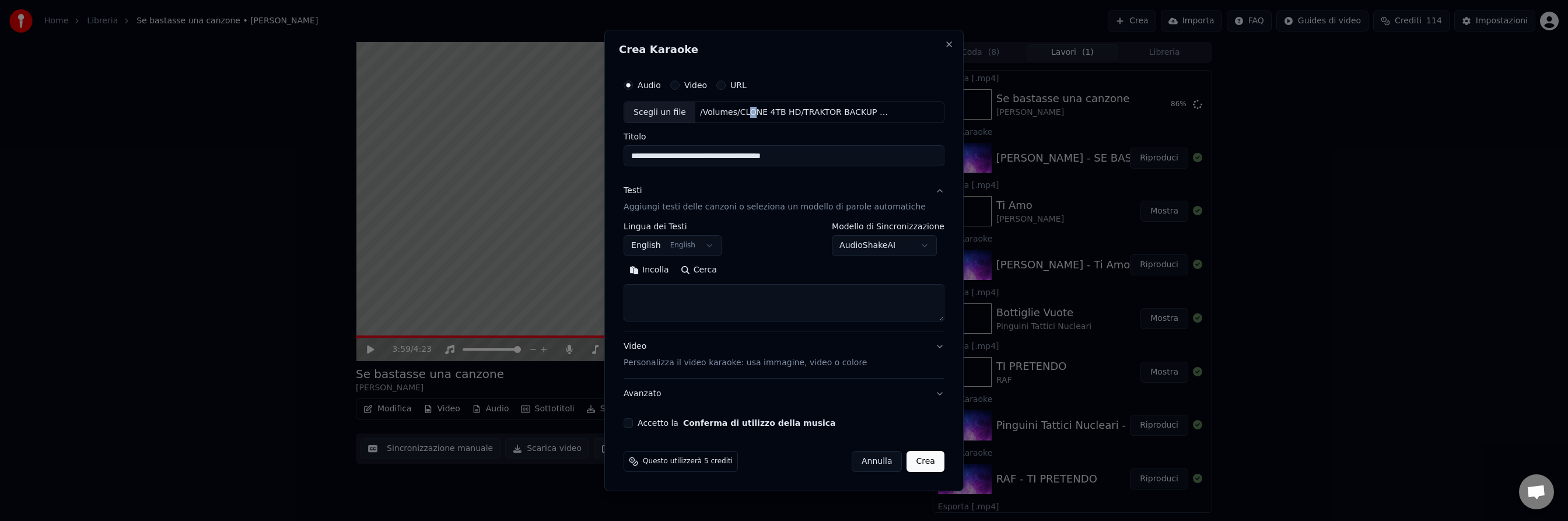
click at [699, 245] on button "English English" at bounding box center [672, 246] width 98 height 21
select select "**"
click at [708, 271] on button "Cerca" at bounding box center [699, 271] width 48 height 18
type textarea "**********"
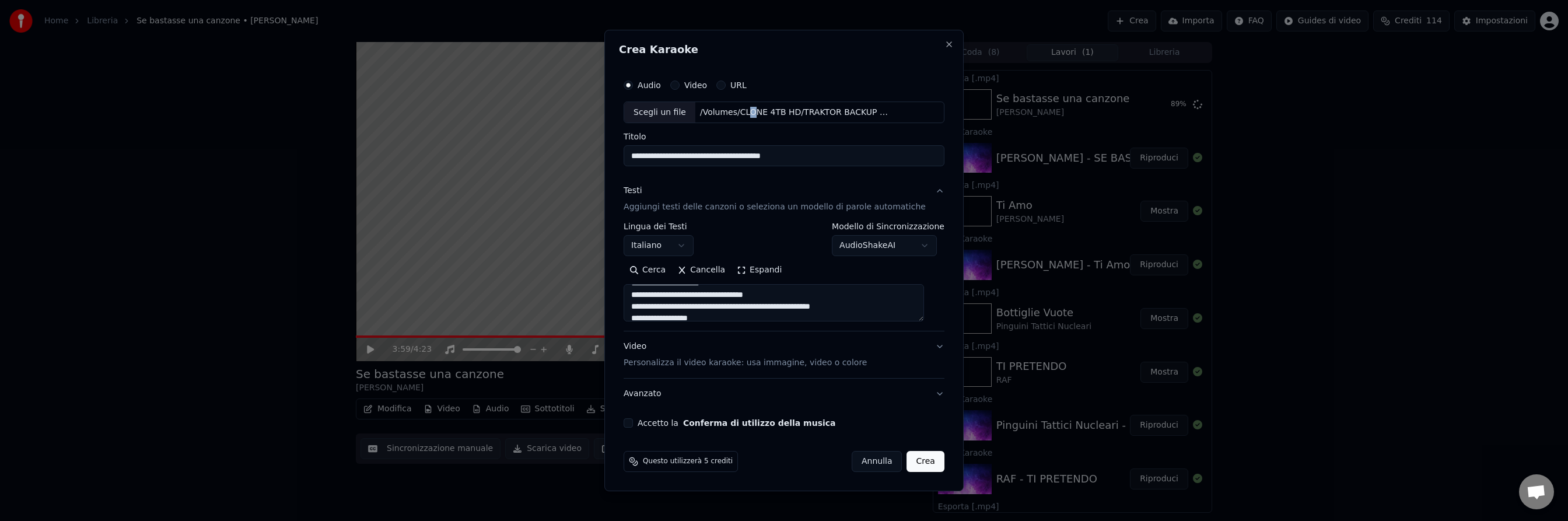
scroll to position [145, 0]
click at [662, 364] on p "Personalizza il video karaoke: usa immagine, video o colore" at bounding box center [746, 363] width 243 height 12
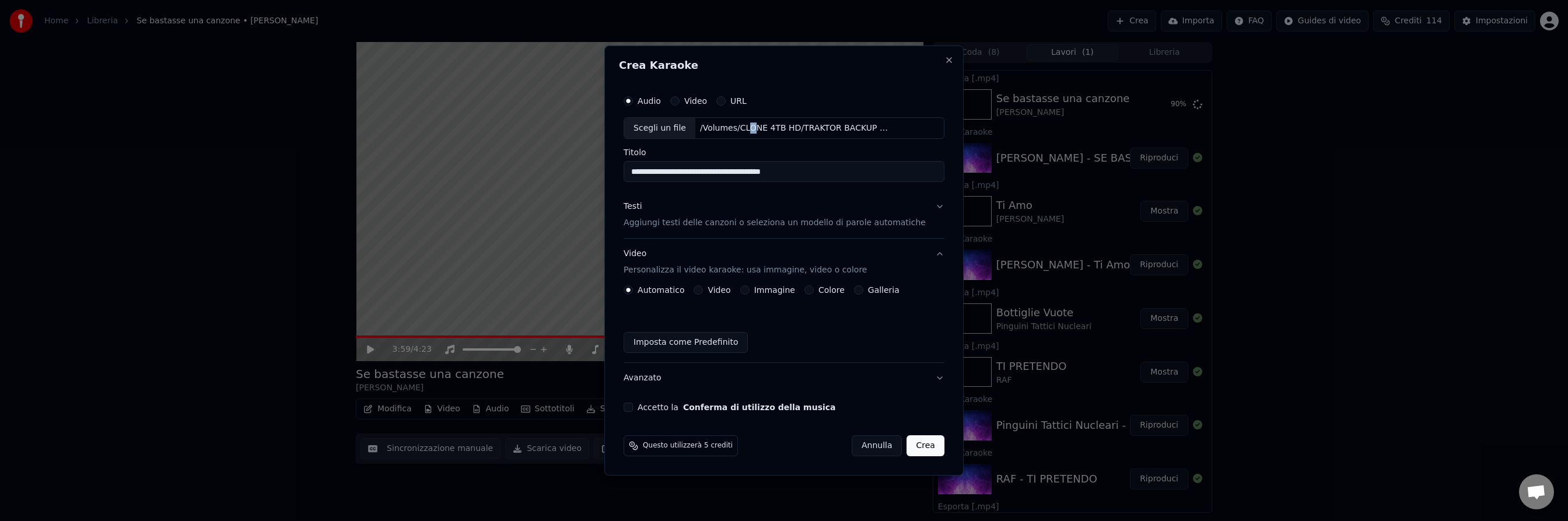
click at [703, 294] on button "Video" at bounding box center [698, 290] width 9 height 9
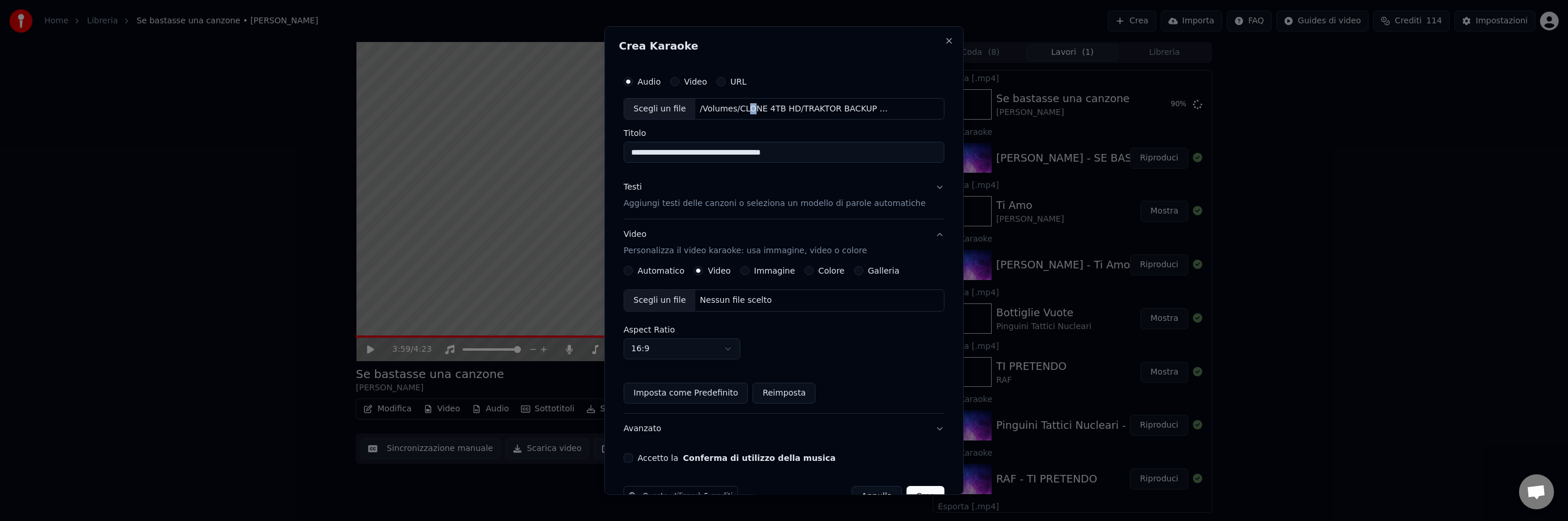
click at [813, 298] on div "Scegli un file Nessun file scelto" at bounding box center [784, 301] width 321 height 22
click at [633, 458] on button "Accetto la Conferma di utilizzo della musica" at bounding box center [628, 459] width 9 height 9
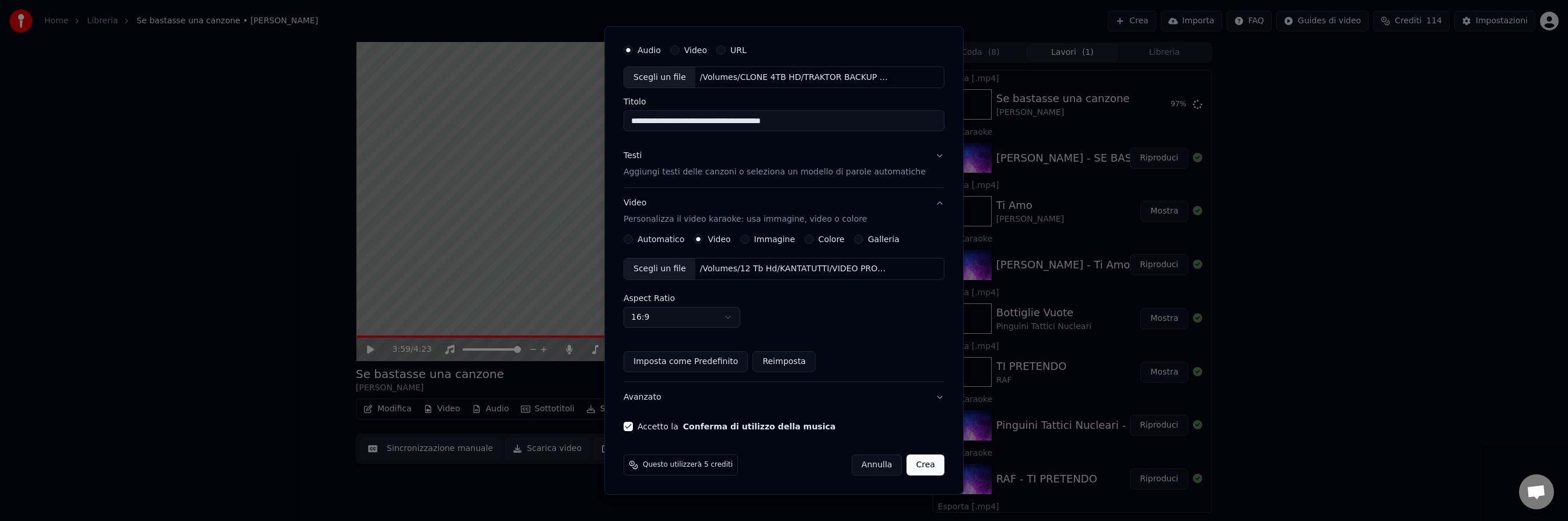
click at [642, 125] on input "**********" at bounding box center [784, 121] width 321 height 21
type input "**********"
click at [915, 464] on button "Crea" at bounding box center [925, 465] width 38 height 21
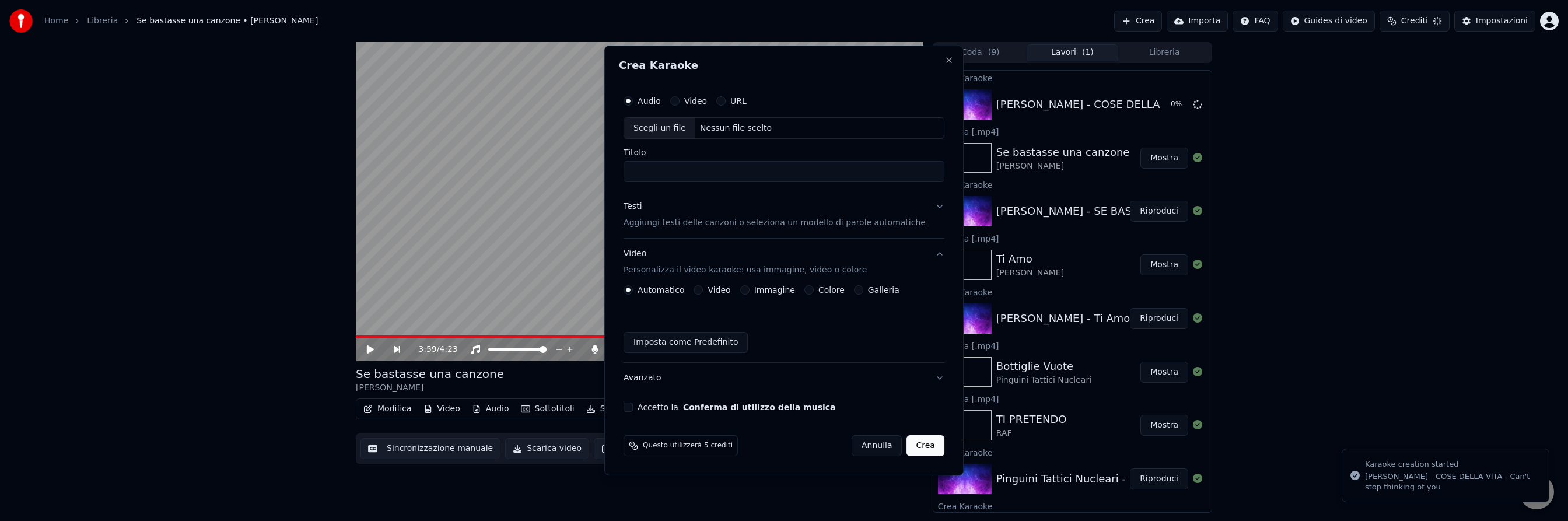
scroll to position [0, 0]
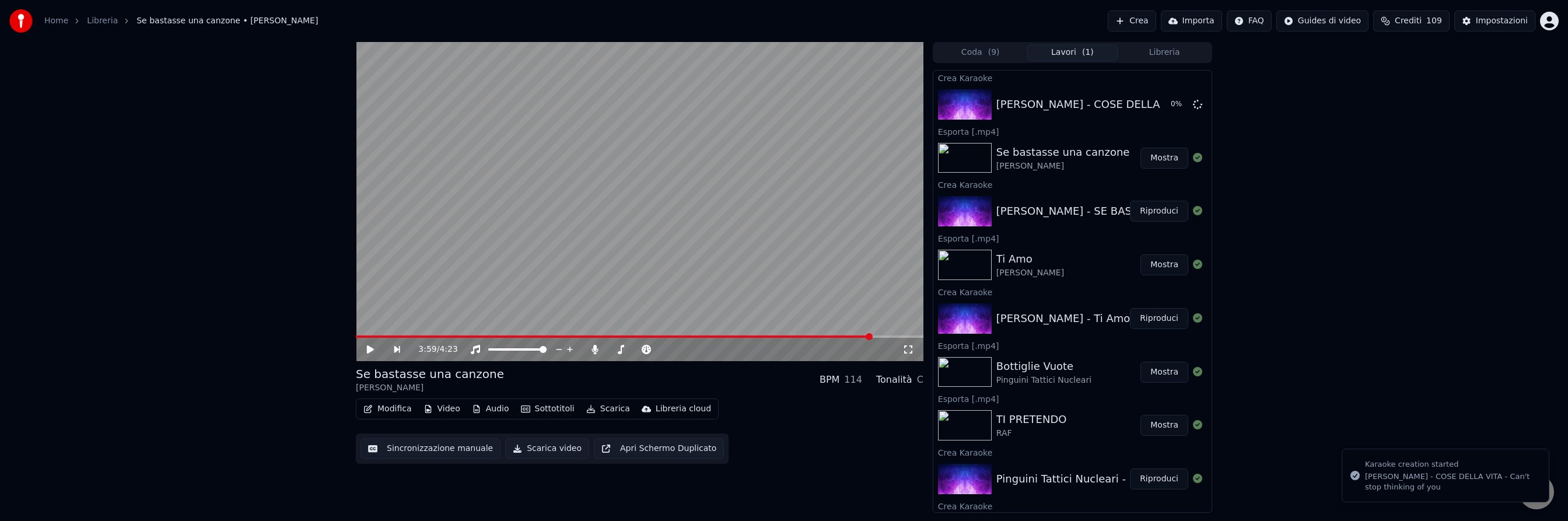
click at [1163, 158] on button "Mostra" at bounding box center [1164, 157] width 48 height 21
click at [1148, 105] on button "Riproduci" at bounding box center [1159, 104] width 59 height 21
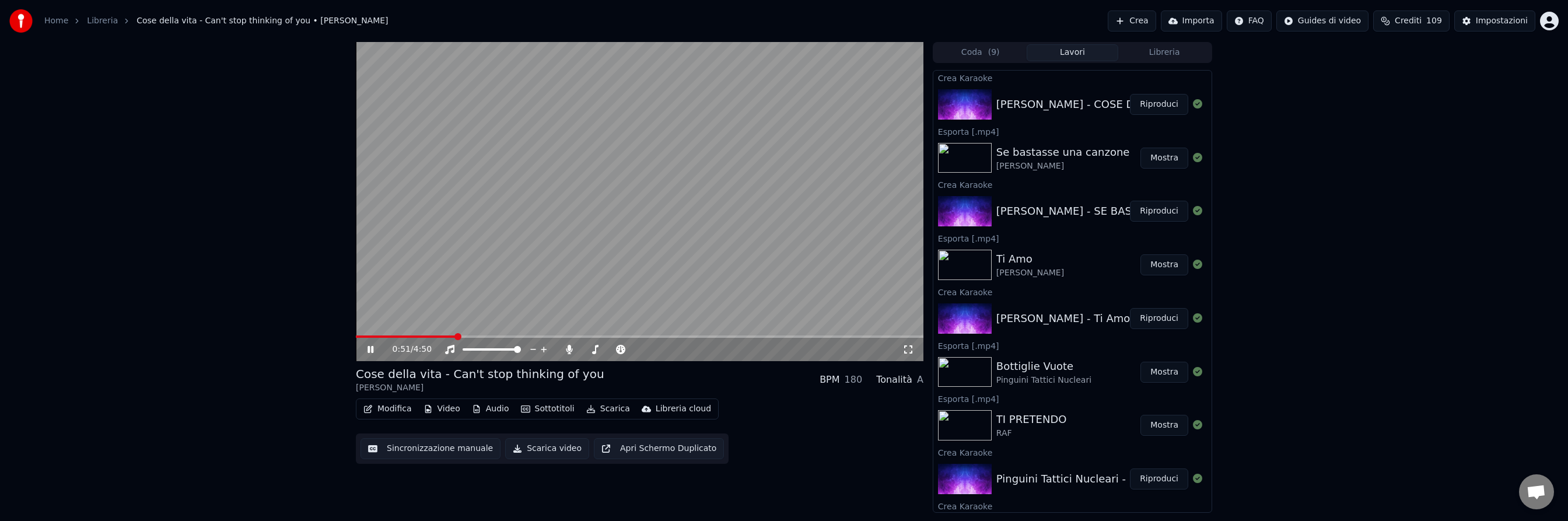
click at [455, 337] on span at bounding box center [639, 337] width 567 height 3
click at [551, 410] on button "Sottotitoli" at bounding box center [547, 409] width 63 height 16
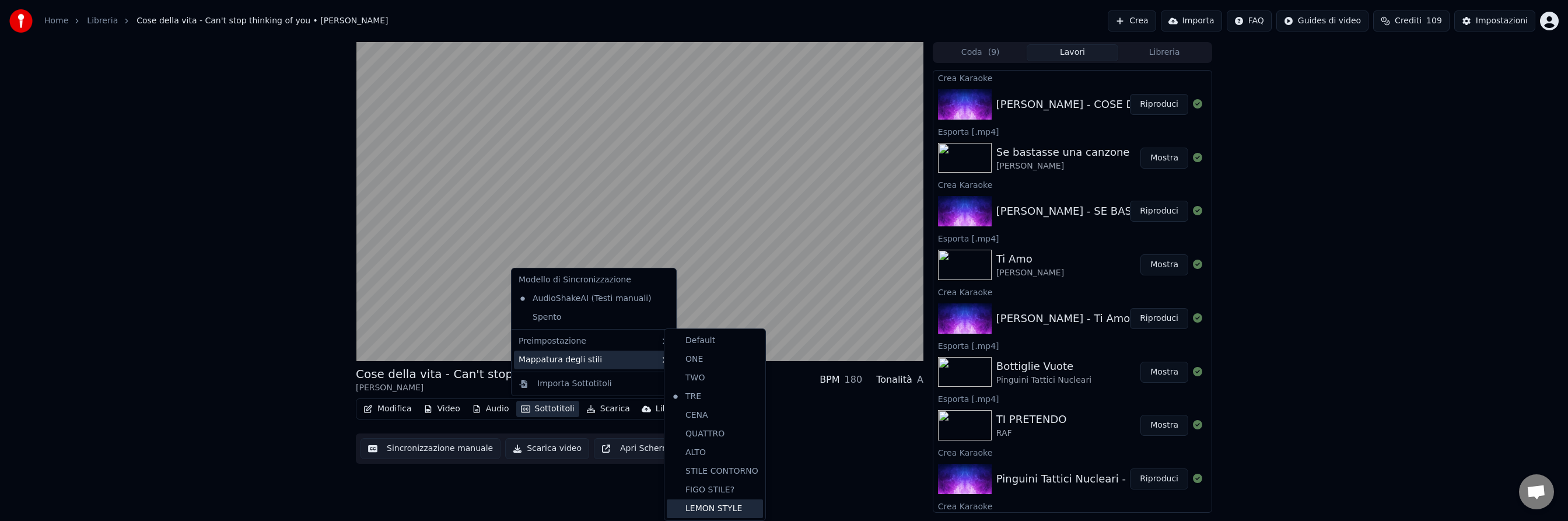
click at [739, 506] on div "LEMON STYLE" at bounding box center [714, 509] width 96 height 18
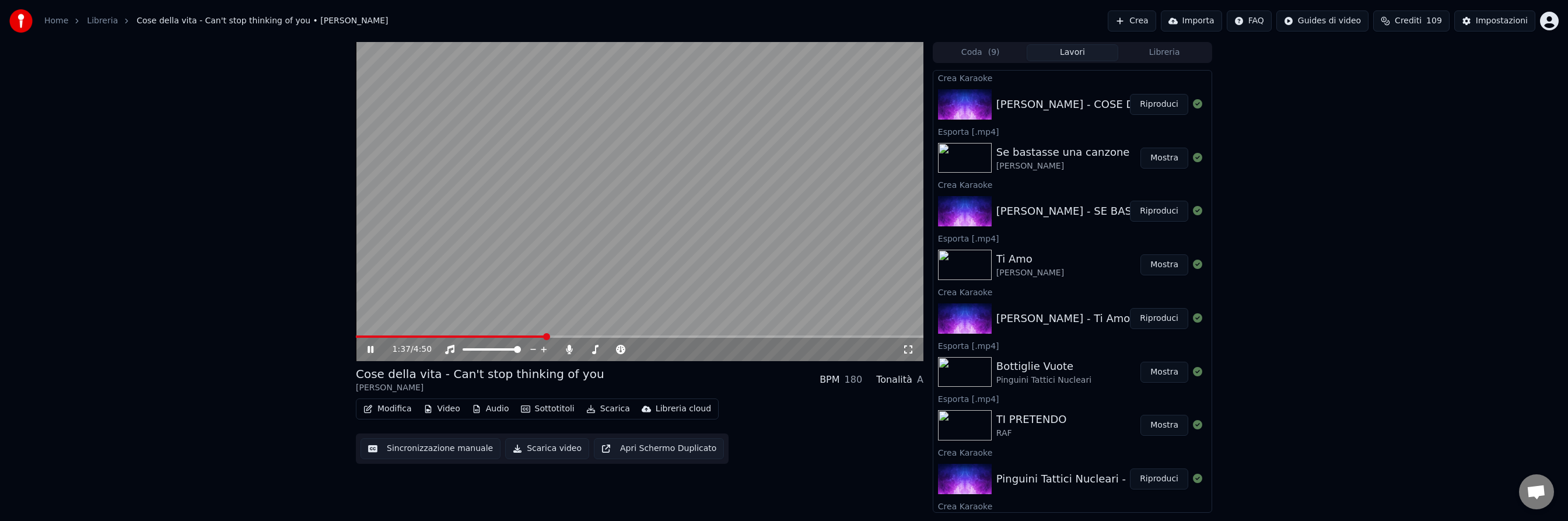
click at [544, 336] on span at bounding box center [639, 337] width 567 height 3
click at [605, 336] on span at bounding box center [639, 337] width 567 height 3
click at [649, 336] on span at bounding box center [639, 337] width 567 height 3
click at [370, 349] on icon at bounding box center [371, 350] width 5 height 7
click at [608, 407] on button "Scarica" at bounding box center [608, 409] width 53 height 16
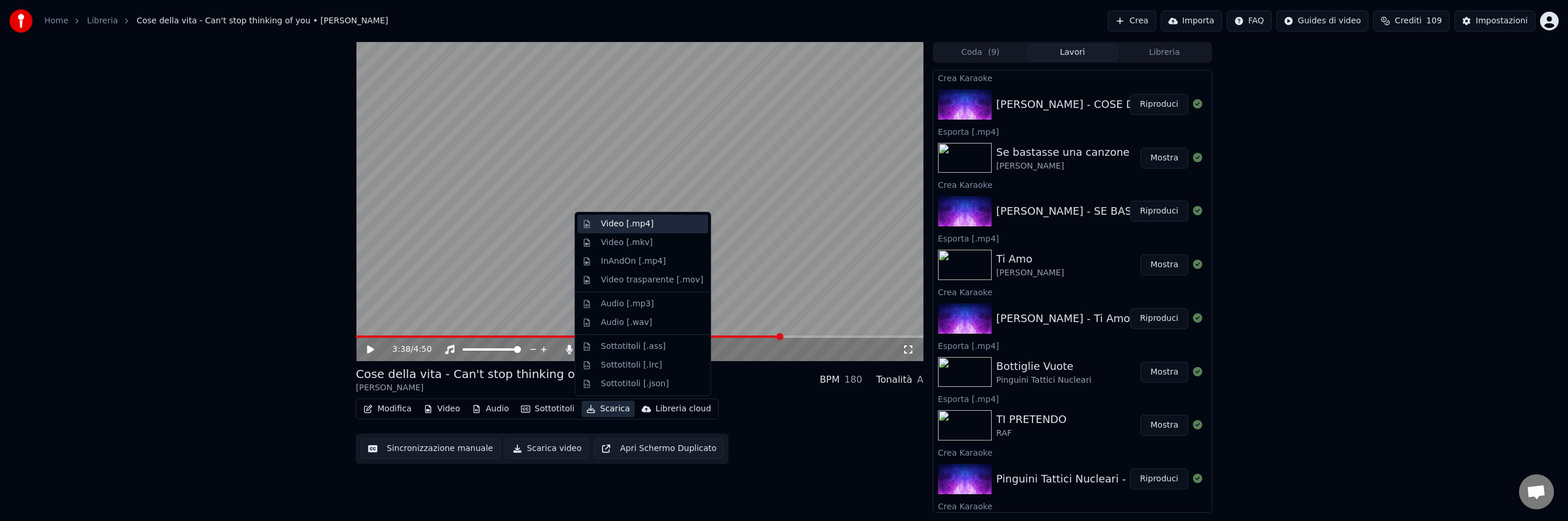
click at [638, 226] on div "Video [.mp4]" at bounding box center [627, 223] width 52 height 12
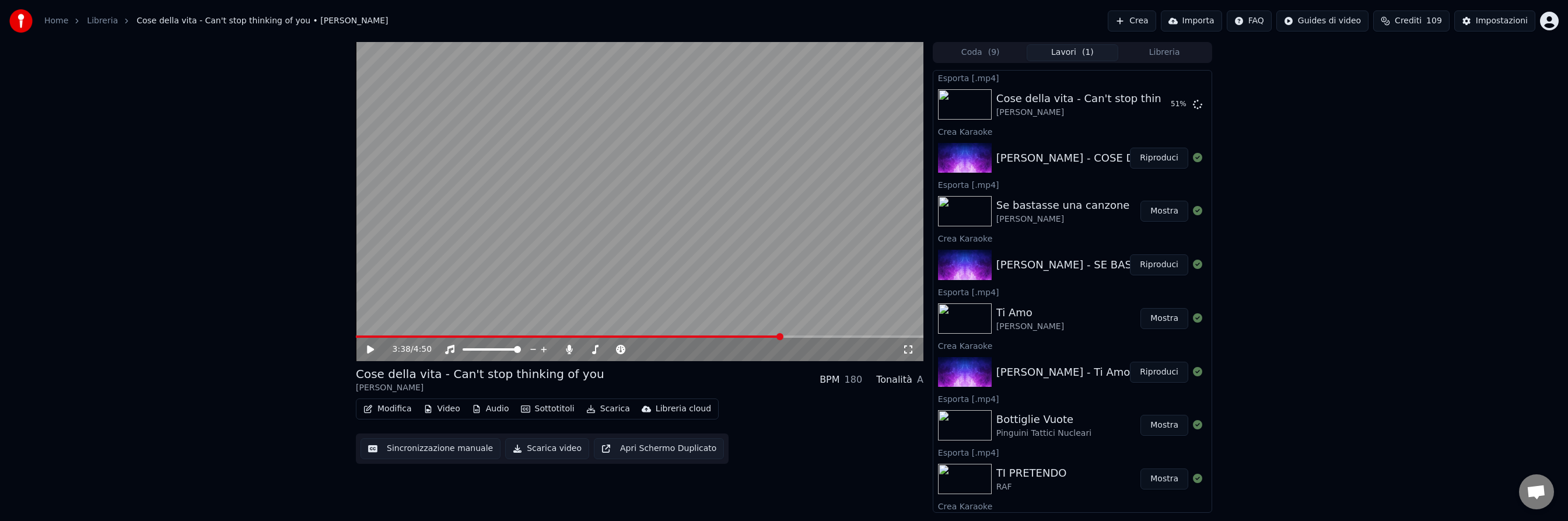
click at [1139, 20] on button "Crea" at bounding box center [1132, 20] width 48 height 21
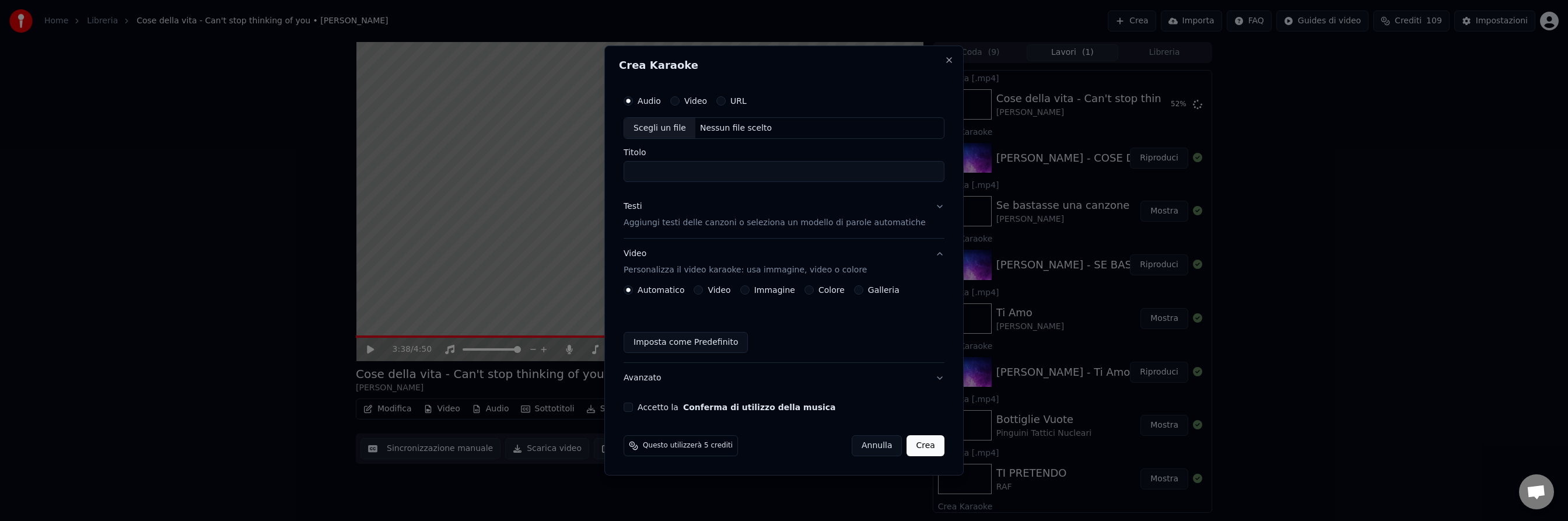
click at [869, 445] on button "Annulla" at bounding box center [876, 446] width 50 height 21
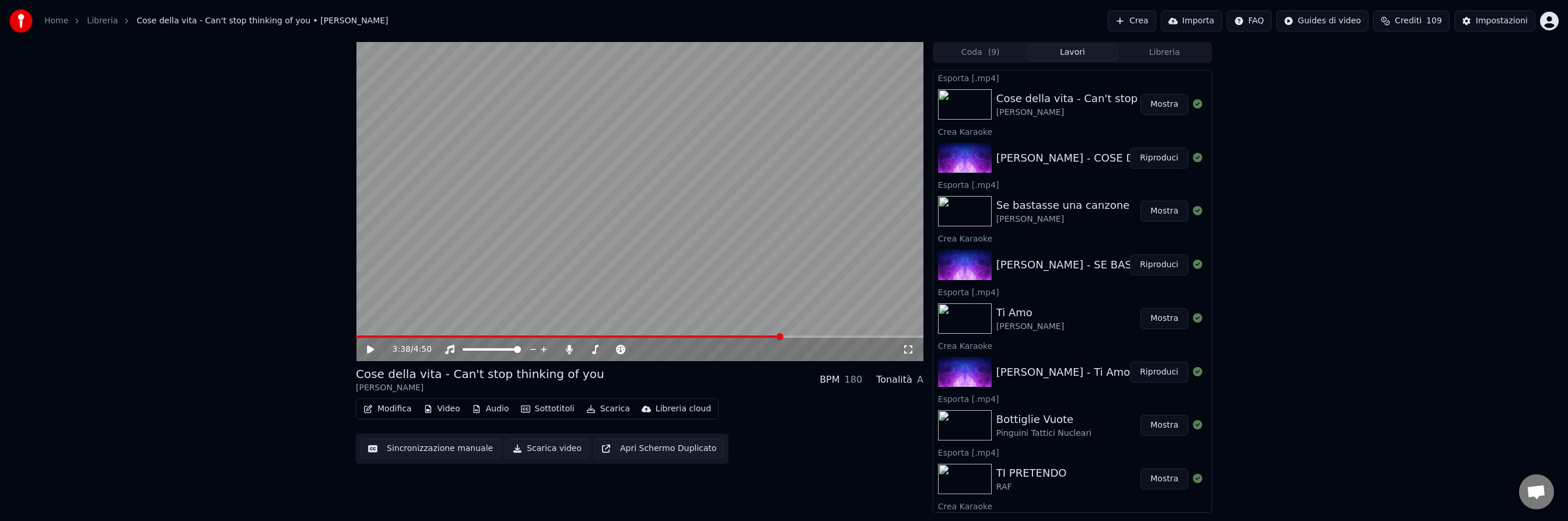
click at [959, 98] on img at bounding box center [964, 104] width 54 height 30
click at [1162, 102] on button "Mostra" at bounding box center [1164, 104] width 48 height 21
click at [1129, 18] on button "Crea" at bounding box center [1132, 20] width 48 height 21
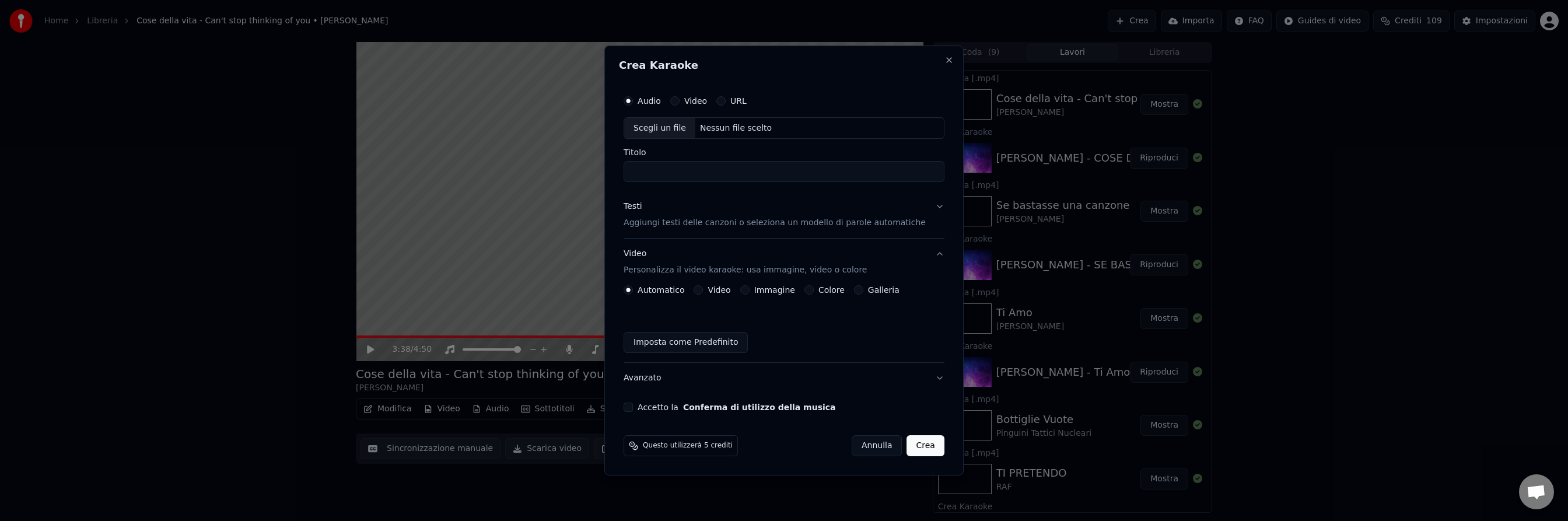
click at [745, 124] on div "Nessun file scelto" at bounding box center [736, 128] width 81 height 12
click at [639, 173] on input "**********" at bounding box center [784, 172] width 321 height 21
type input "**********"
click at [680, 224] on p "Aggiungi testi delle canzoni o seleziona un modello di parole automatiche" at bounding box center [775, 223] width 302 height 12
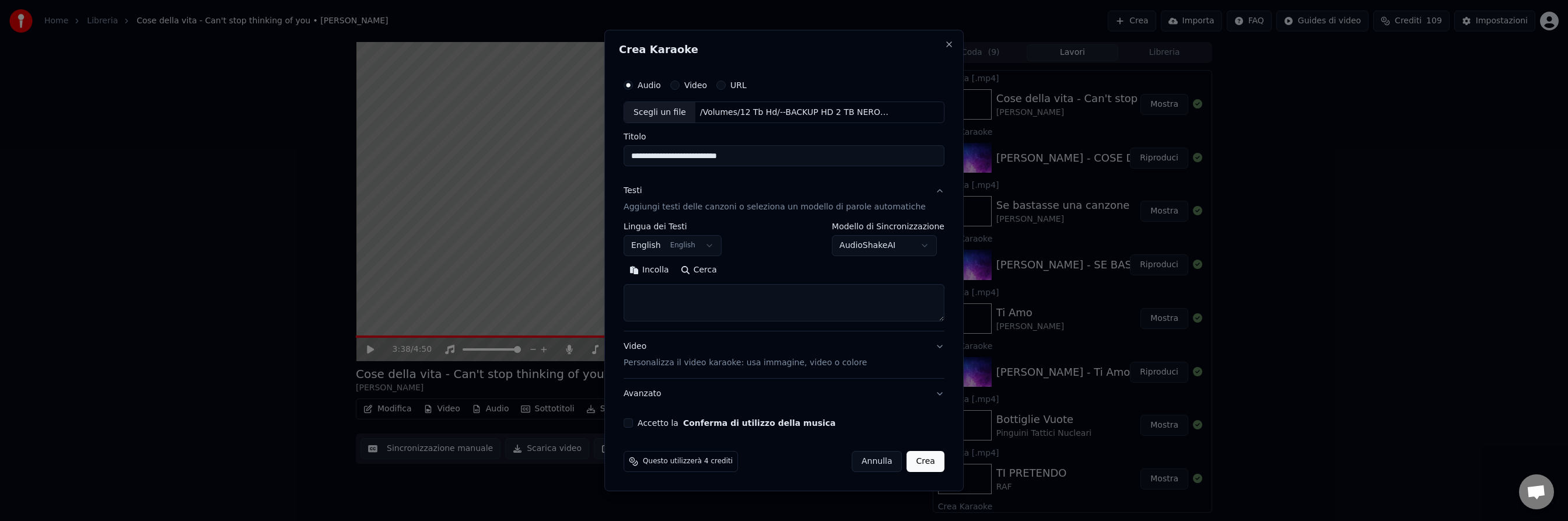
click at [701, 246] on button "English English" at bounding box center [672, 246] width 98 height 21
select select "**"
click at [714, 268] on button "Cerca" at bounding box center [699, 271] width 48 height 18
type textarea "**********"
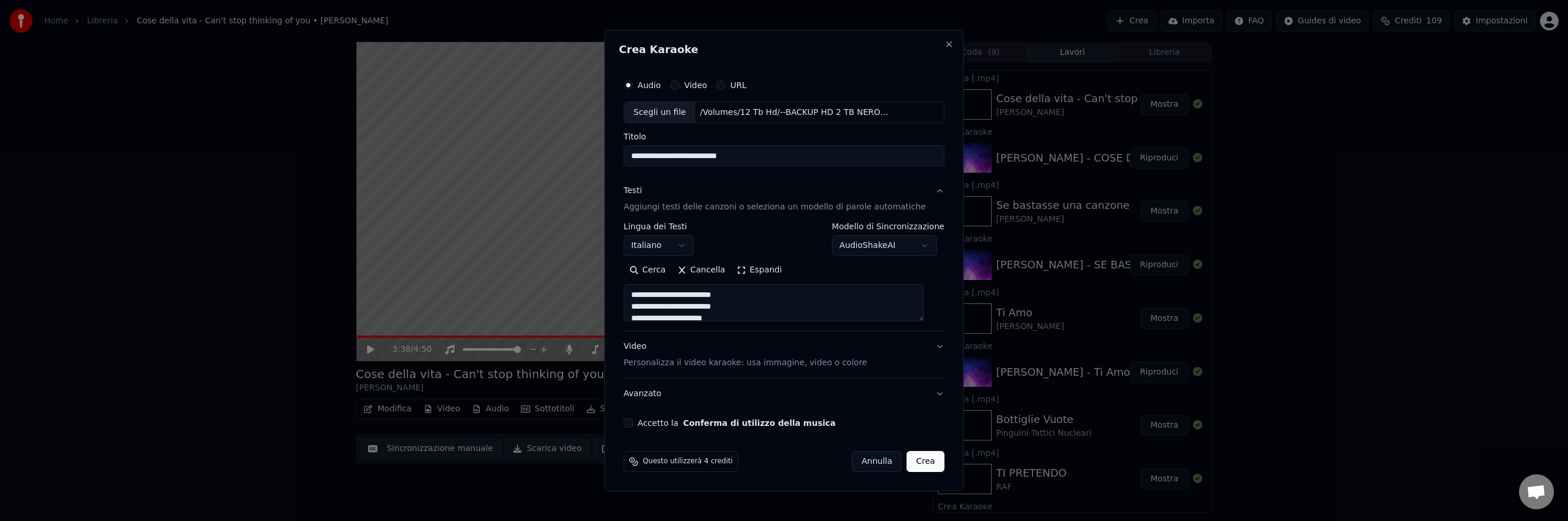
click at [694, 364] on p "Personalizza il video karaoke: usa immagine, video o colore" at bounding box center [746, 363] width 243 height 12
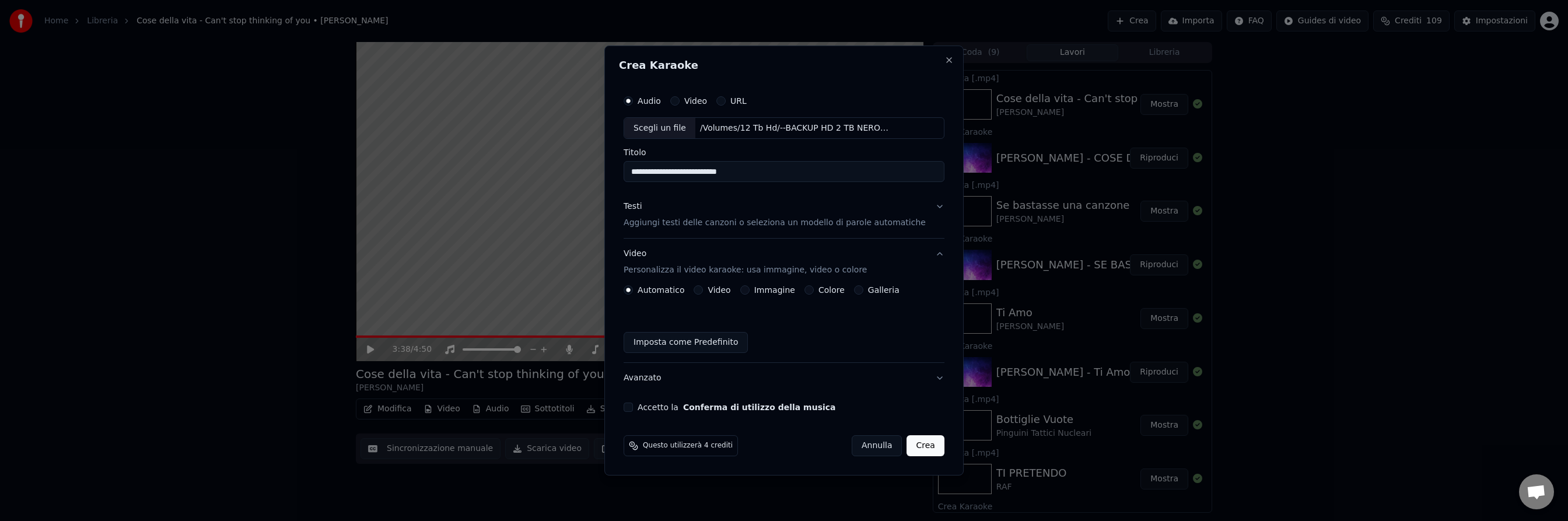
click at [703, 287] on button "Video" at bounding box center [698, 290] width 9 height 9
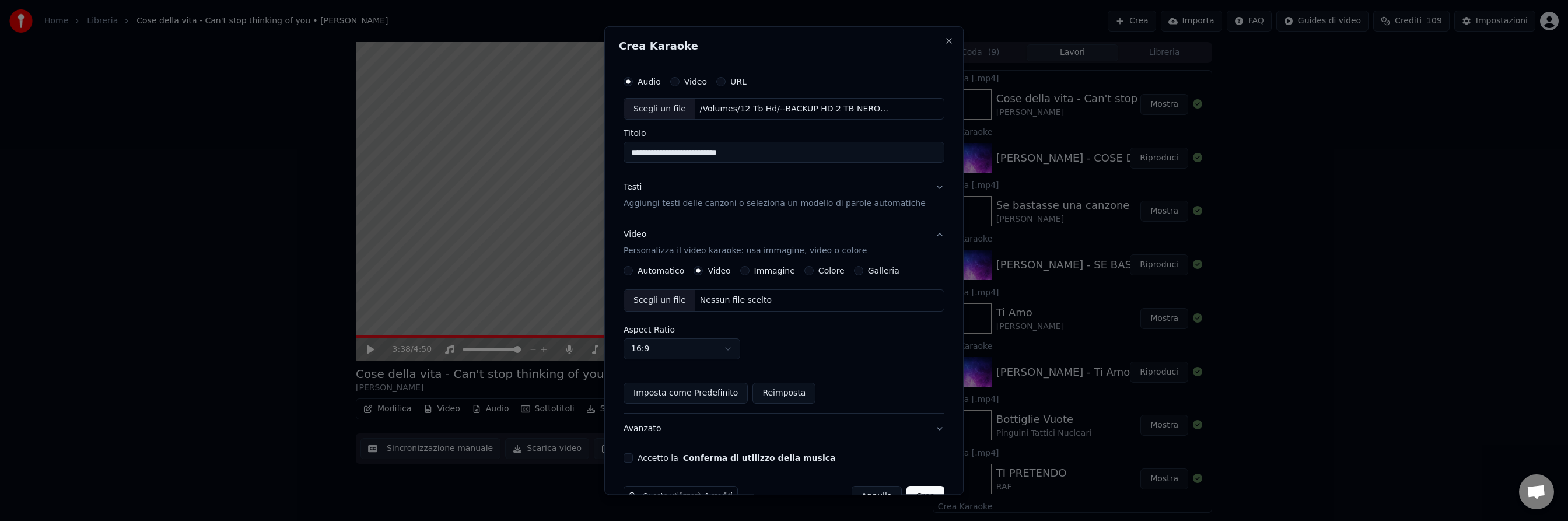
click at [701, 273] on icon "button" at bounding box center [698, 271] width 5 height 5
click at [724, 299] on div "Nessun file scelto" at bounding box center [736, 301] width 81 height 12
click at [633, 458] on button "Accetto la Conferma di utilizzo della musica" at bounding box center [628, 459] width 9 height 9
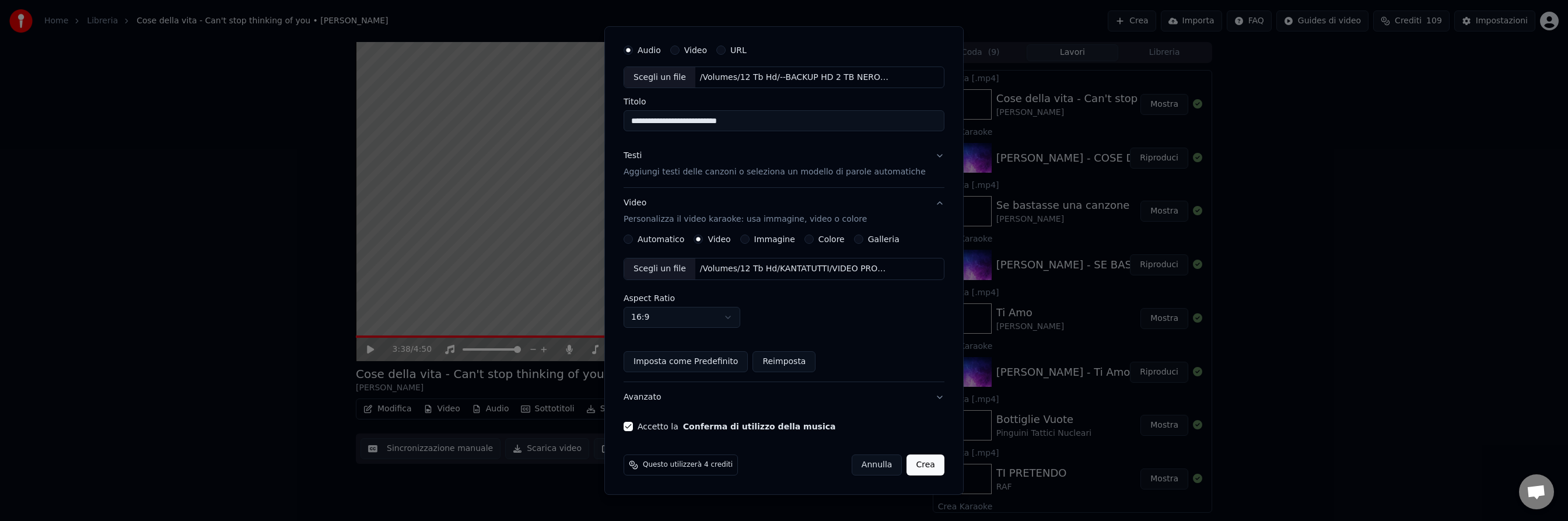
click at [914, 462] on button "Crea" at bounding box center [925, 465] width 38 height 21
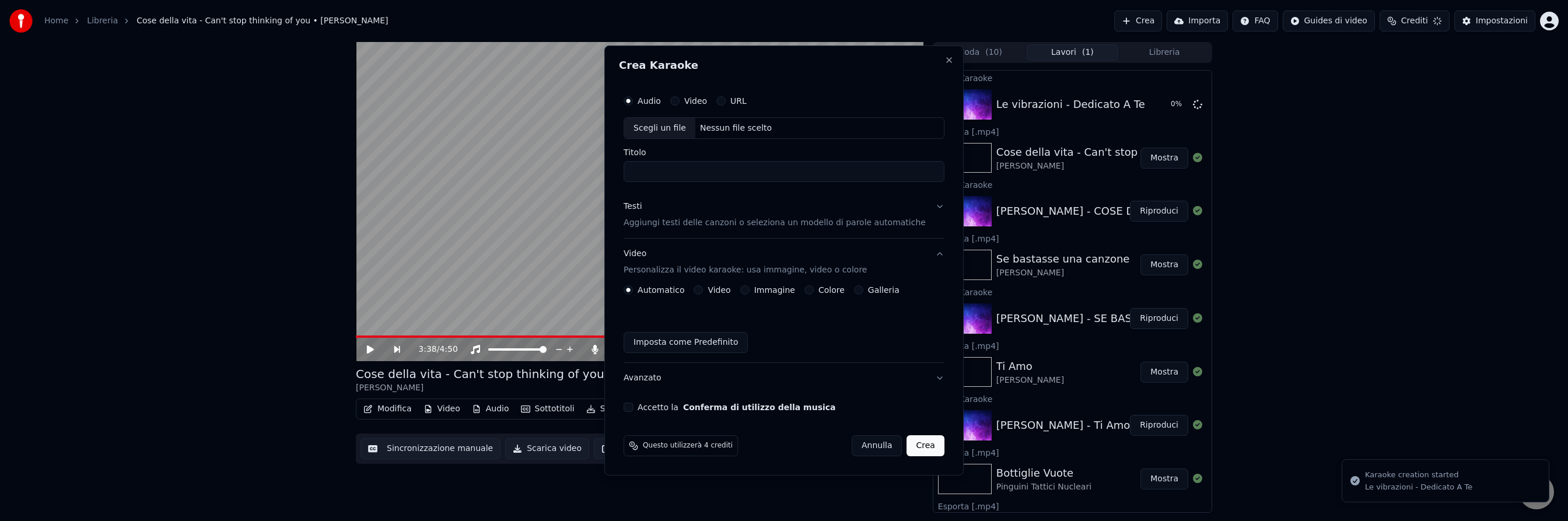
scroll to position [0, 0]
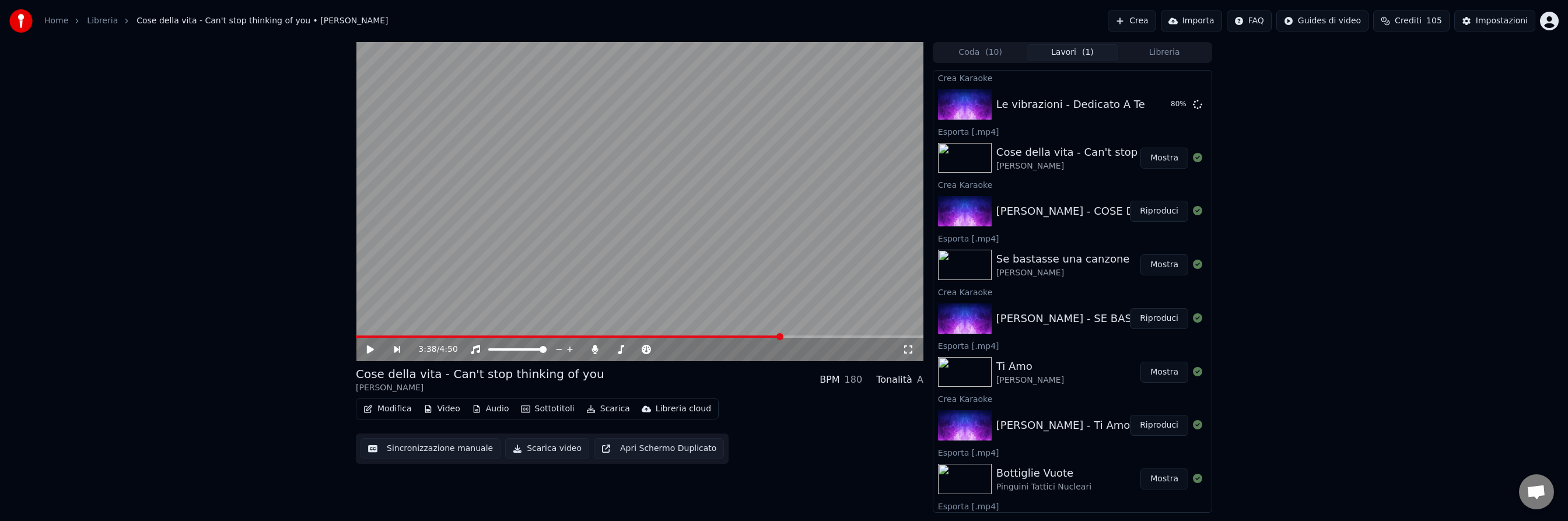
click at [1142, 22] on button "Crea" at bounding box center [1132, 20] width 48 height 21
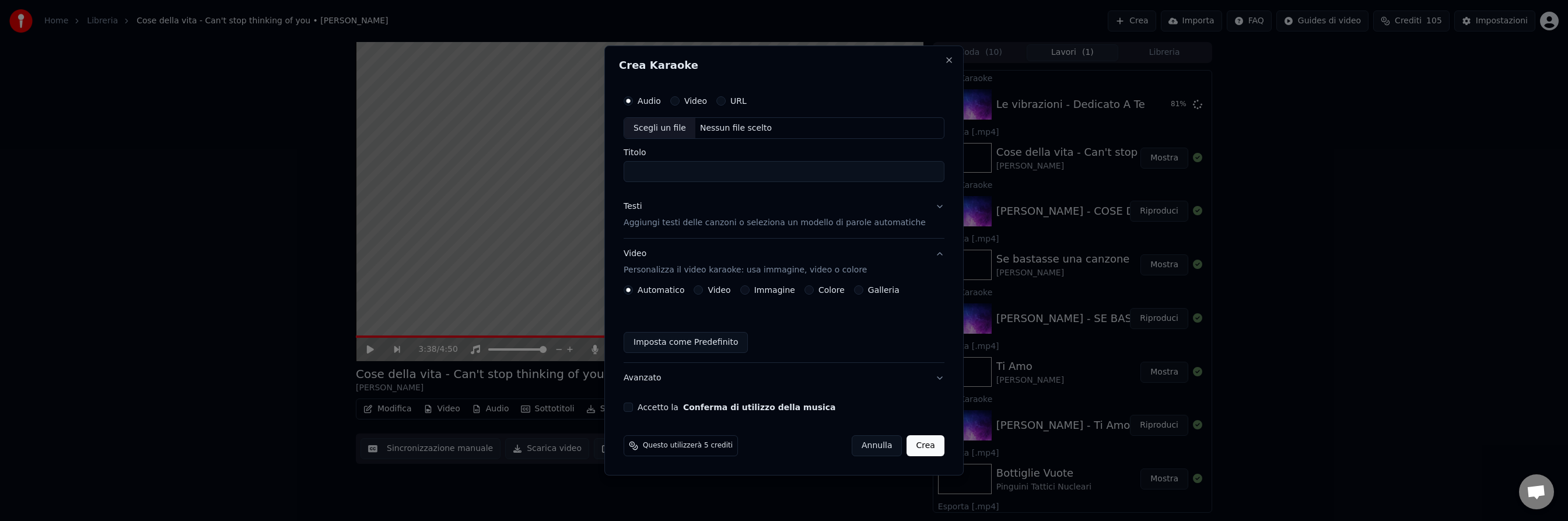
click at [736, 128] on div "Nessun file scelto" at bounding box center [736, 128] width 81 height 12
click at [641, 173] on input "**********" at bounding box center [784, 172] width 321 height 21
type input "**********"
click at [665, 221] on p "Aggiungi testi delle canzoni o seleziona un modello di parole automatiche" at bounding box center [775, 223] width 302 height 12
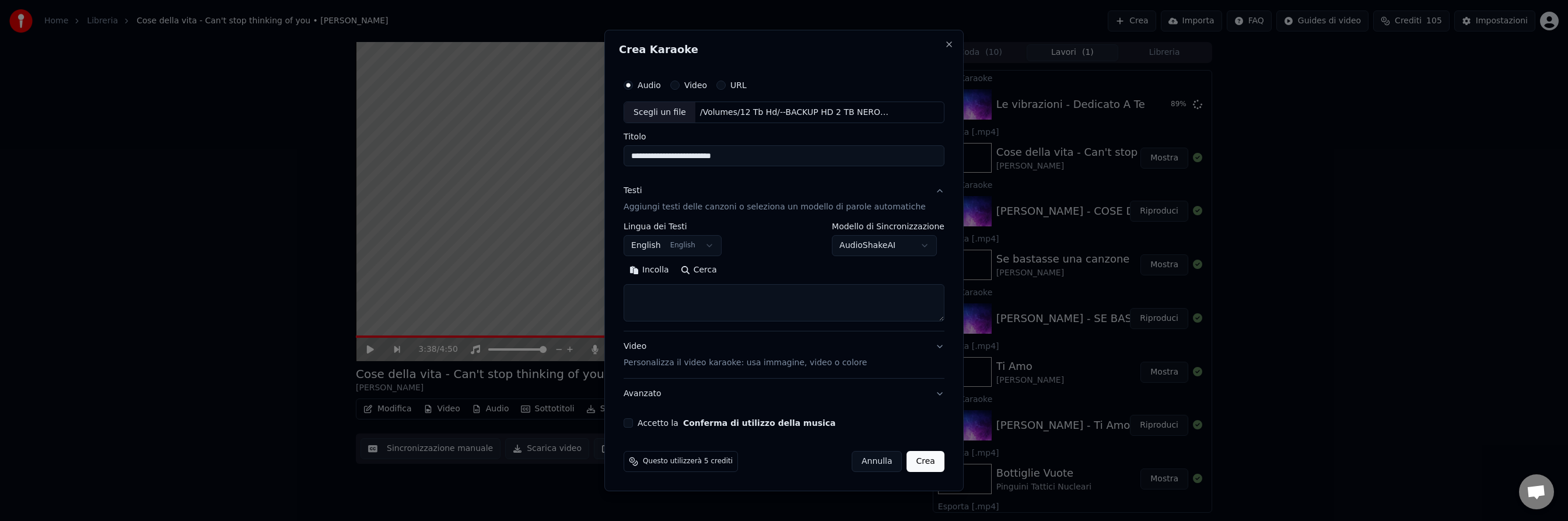
click at [715, 244] on button "English English" at bounding box center [672, 246] width 98 height 21
select select "**"
click at [713, 273] on button "Cerca" at bounding box center [699, 271] width 48 height 18
type textarea "**********"
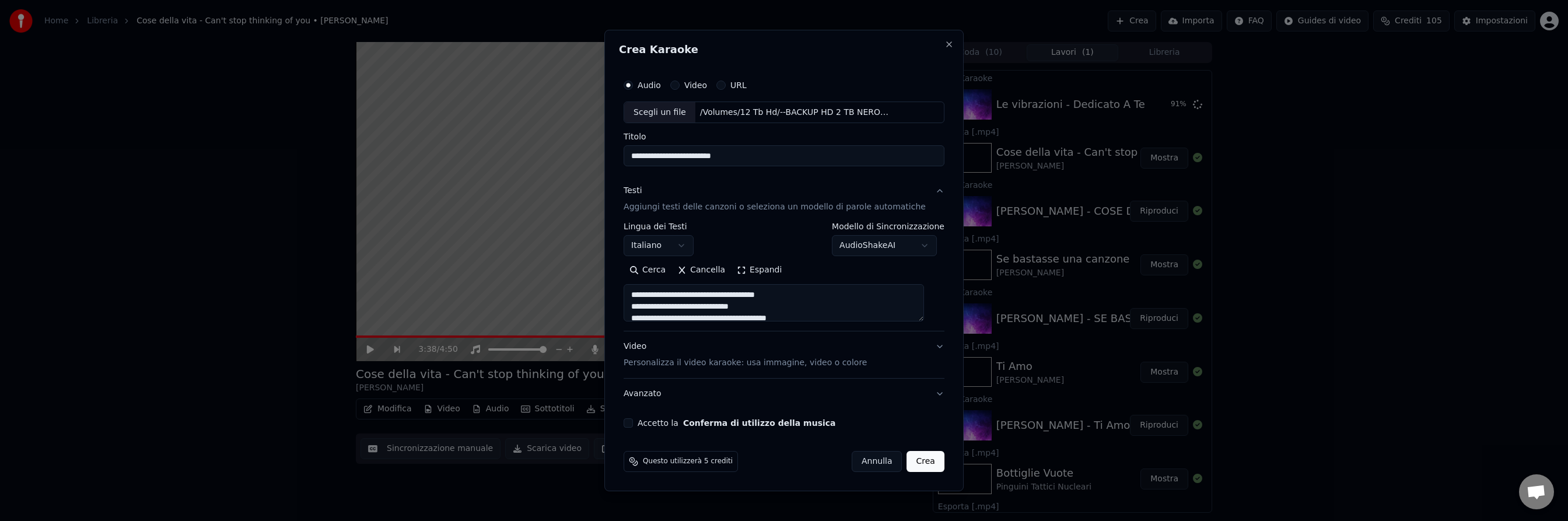
click at [675, 364] on p "Personalizza il video karaoke: usa immagine, video o colore" at bounding box center [746, 363] width 243 height 12
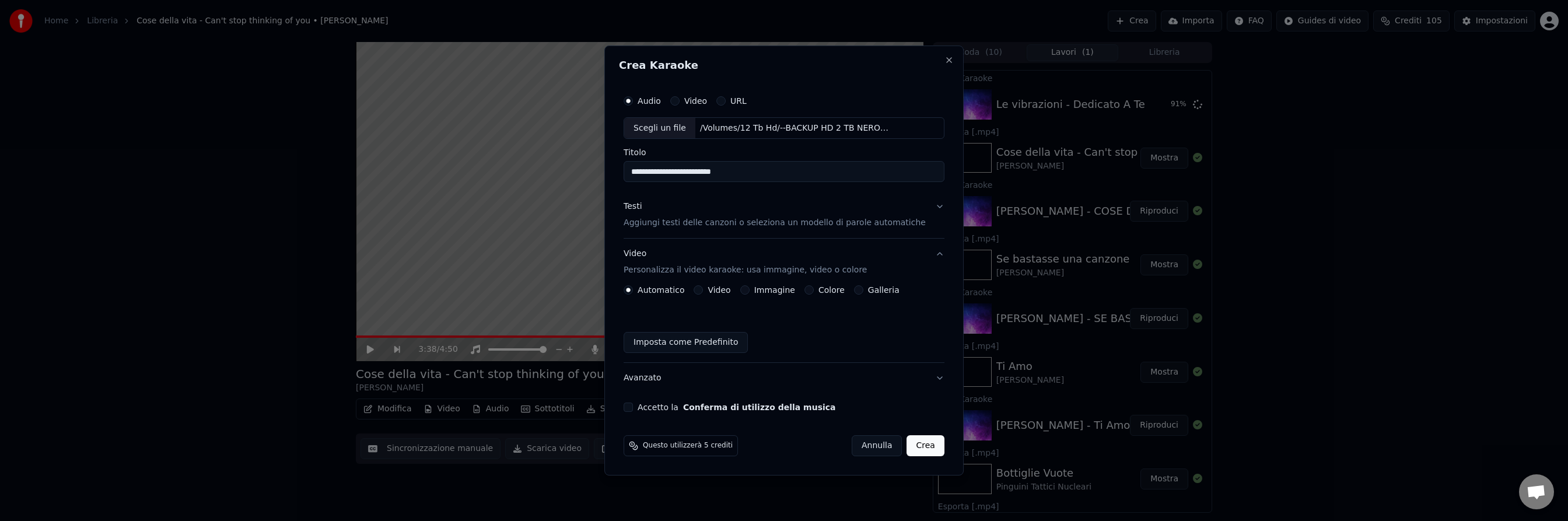
click at [703, 290] on button "Video" at bounding box center [698, 290] width 9 height 9
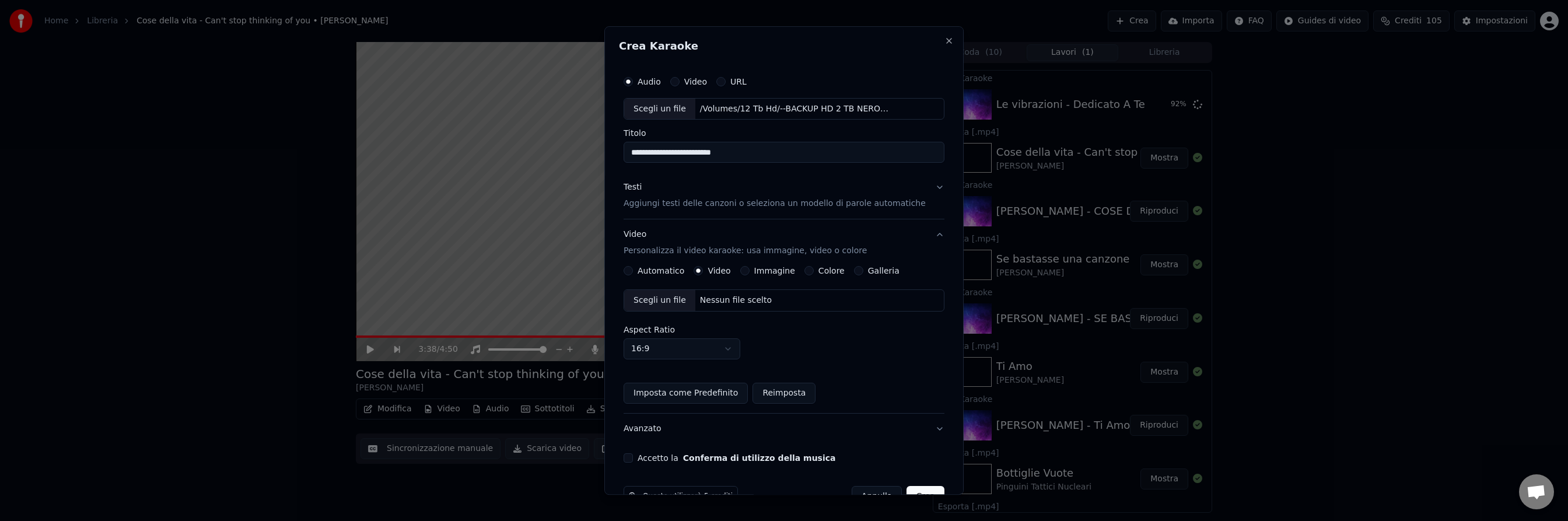
click at [726, 302] on div "Nessun file scelto" at bounding box center [736, 301] width 81 height 12
click at [633, 457] on button "Accetto la Conferma di utilizzo della musica" at bounding box center [628, 459] width 9 height 9
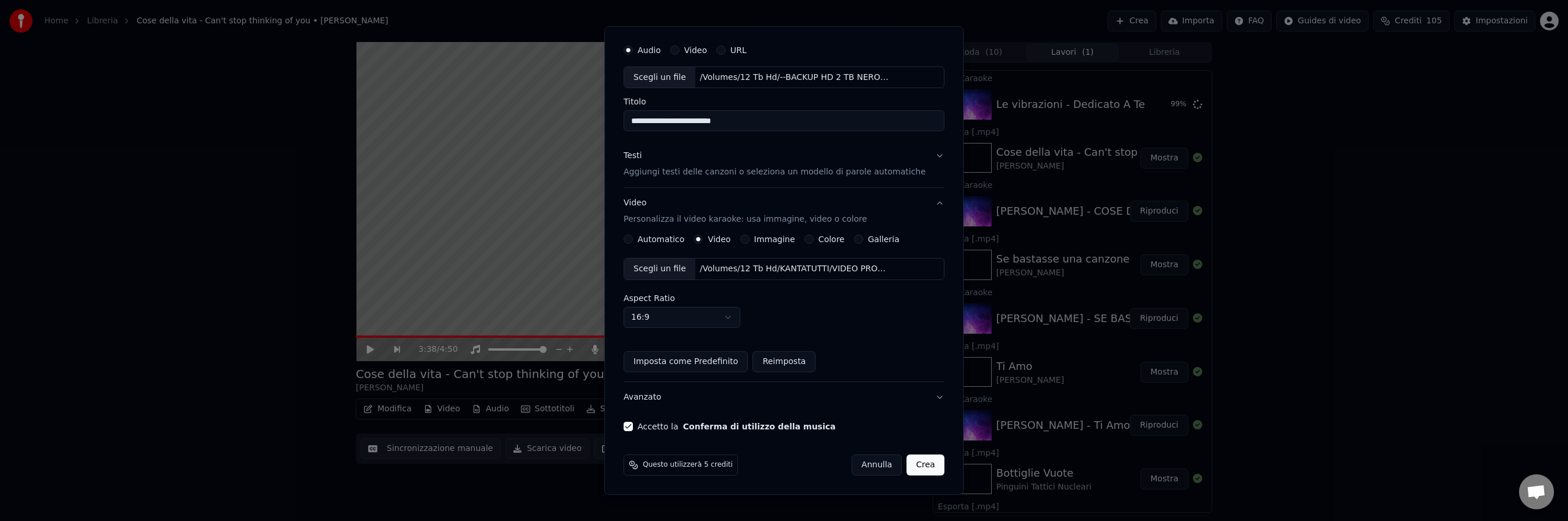
click at [914, 463] on button "Crea" at bounding box center [925, 465] width 38 height 21
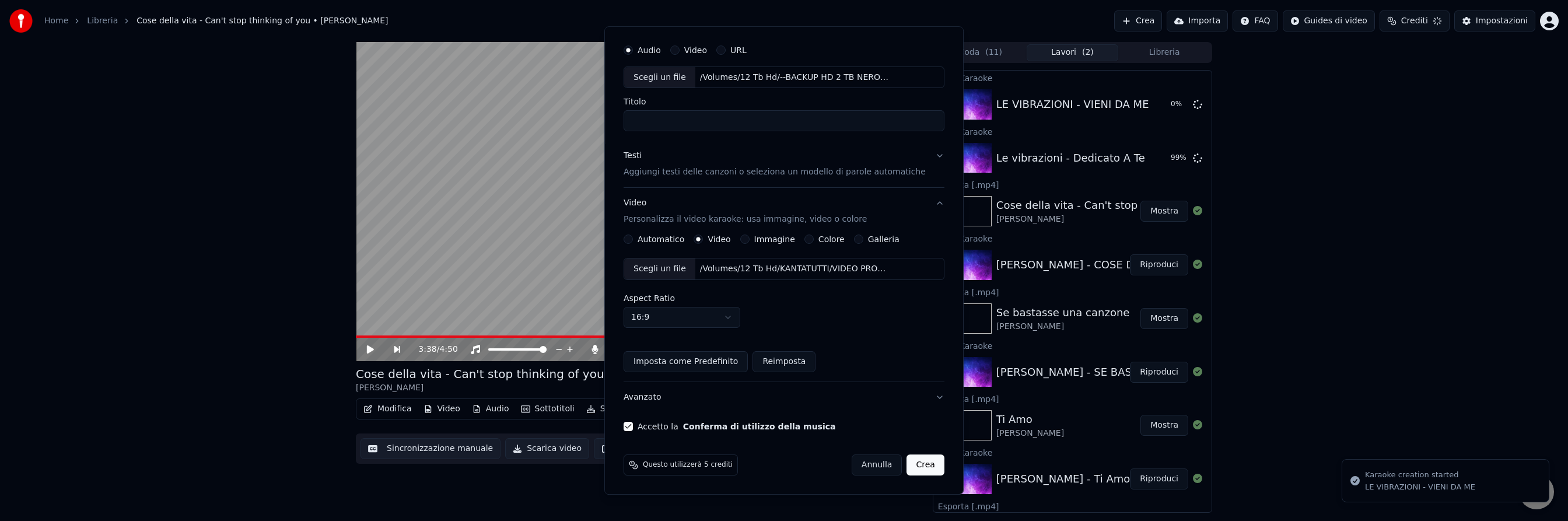
scroll to position [0, 0]
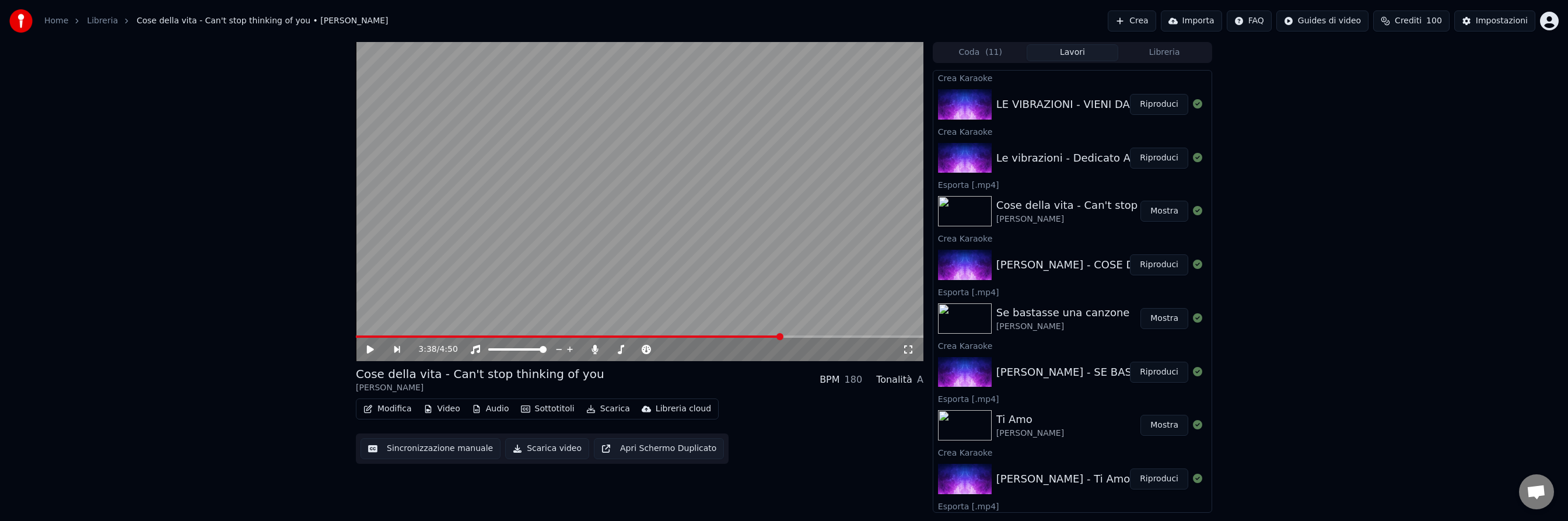
click at [1157, 162] on button "Riproduci" at bounding box center [1159, 157] width 59 height 21
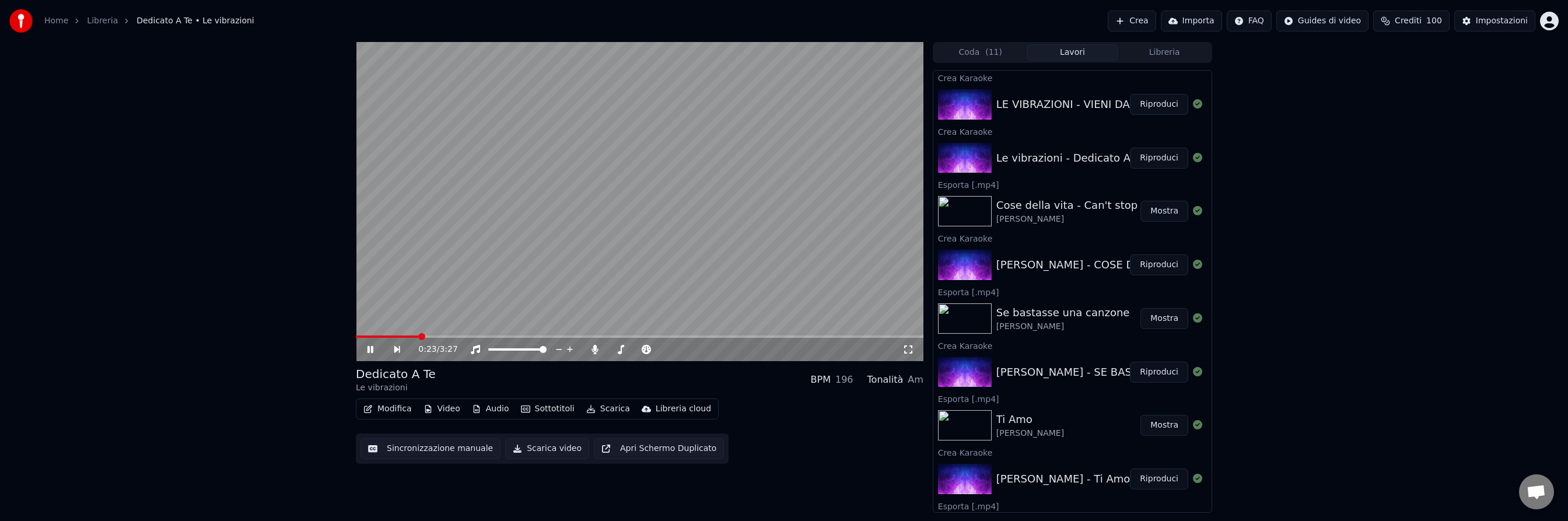
click at [419, 336] on span at bounding box center [639, 337] width 567 height 3
click at [533, 406] on button "Sottotitoli" at bounding box center [547, 409] width 63 height 16
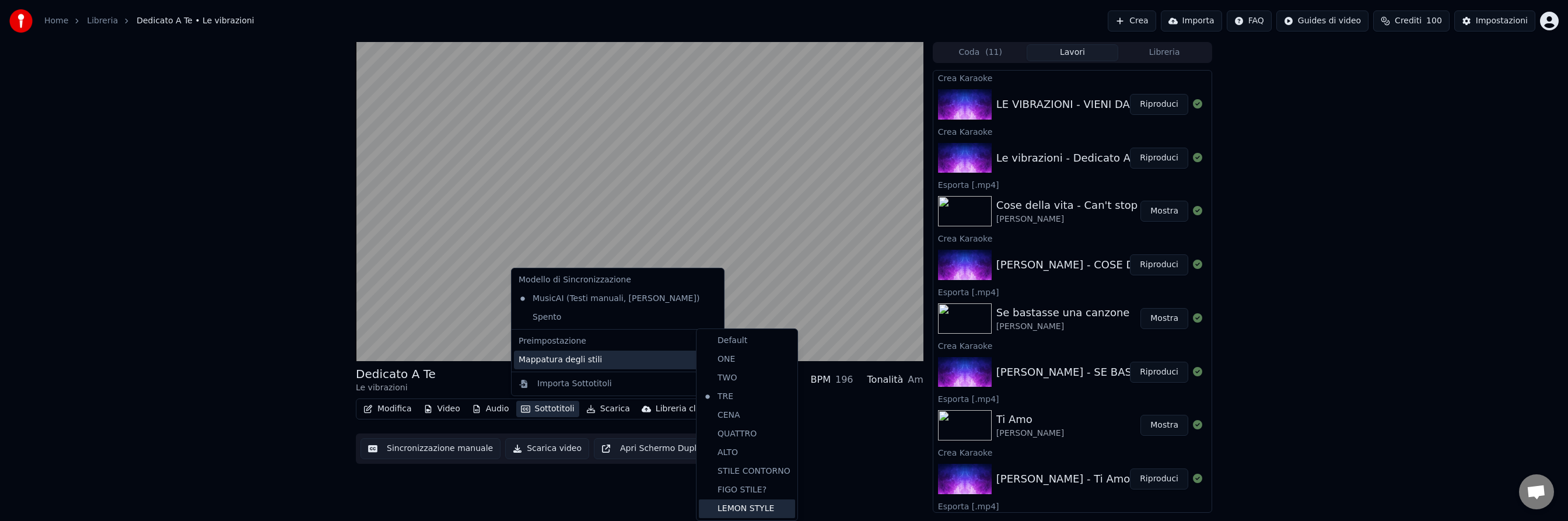
click at [775, 509] on div "LEMON STYLE" at bounding box center [746, 509] width 96 height 18
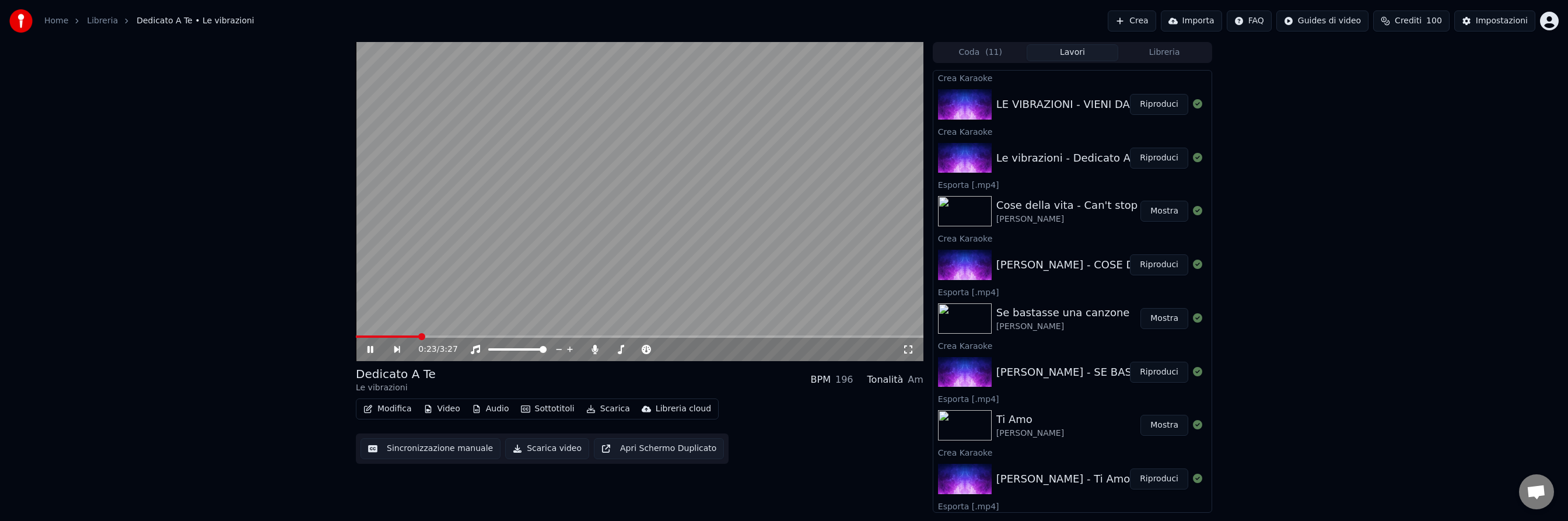
click at [793, 336] on span at bounding box center [639, 337] width 567 height 3
click at [371, 349] on icon at bounding box center [371, 350] width 5 height 7
click at [614, 405] on button "Scarica" at bounding box center [608, 409] width 53 height 16
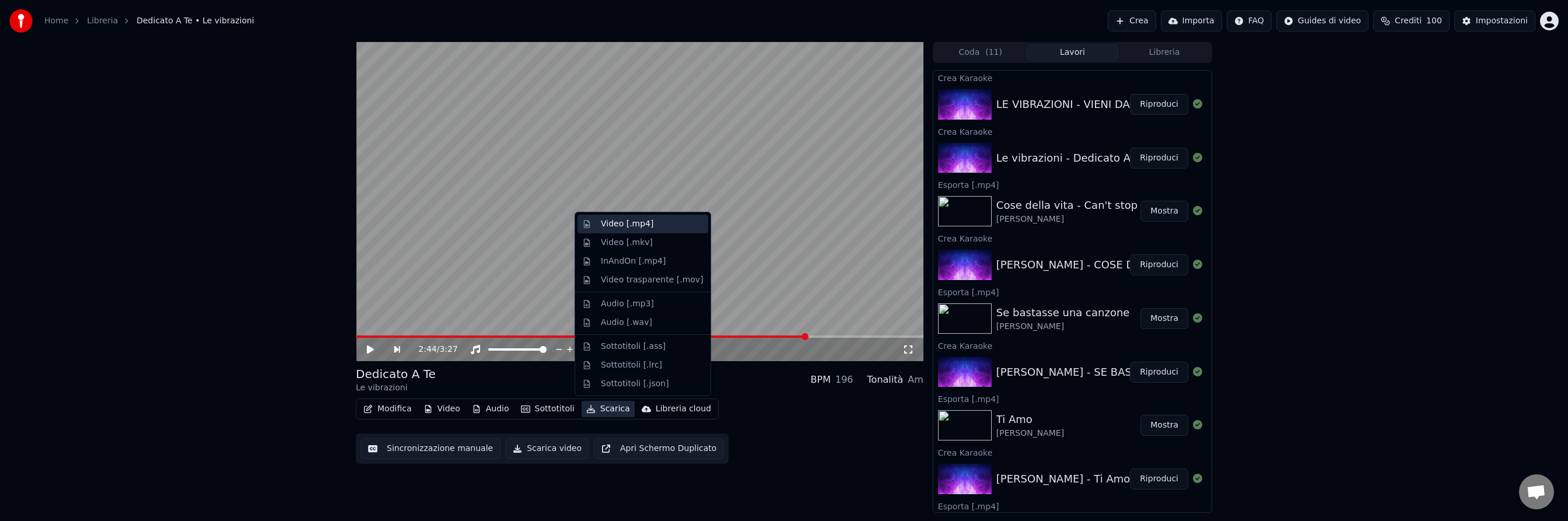
click at [630, 228] on div "Video [.mp4]" at bounding box center [627, 223] width 52 height 12
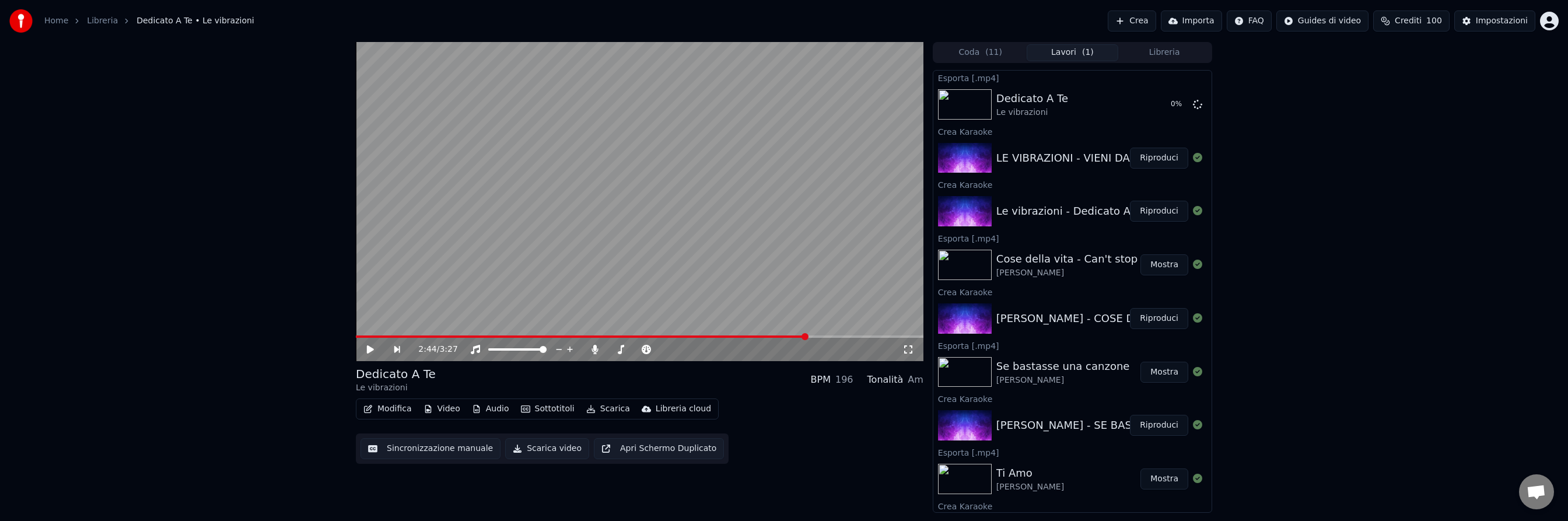
click at [1162, 158] on button "Riproduci" at bounding box center [1159, 157] width 59 height 21
click at [540, 410] on button "Sottotitoli" at bounding box center [547, 409] width 63 height 16
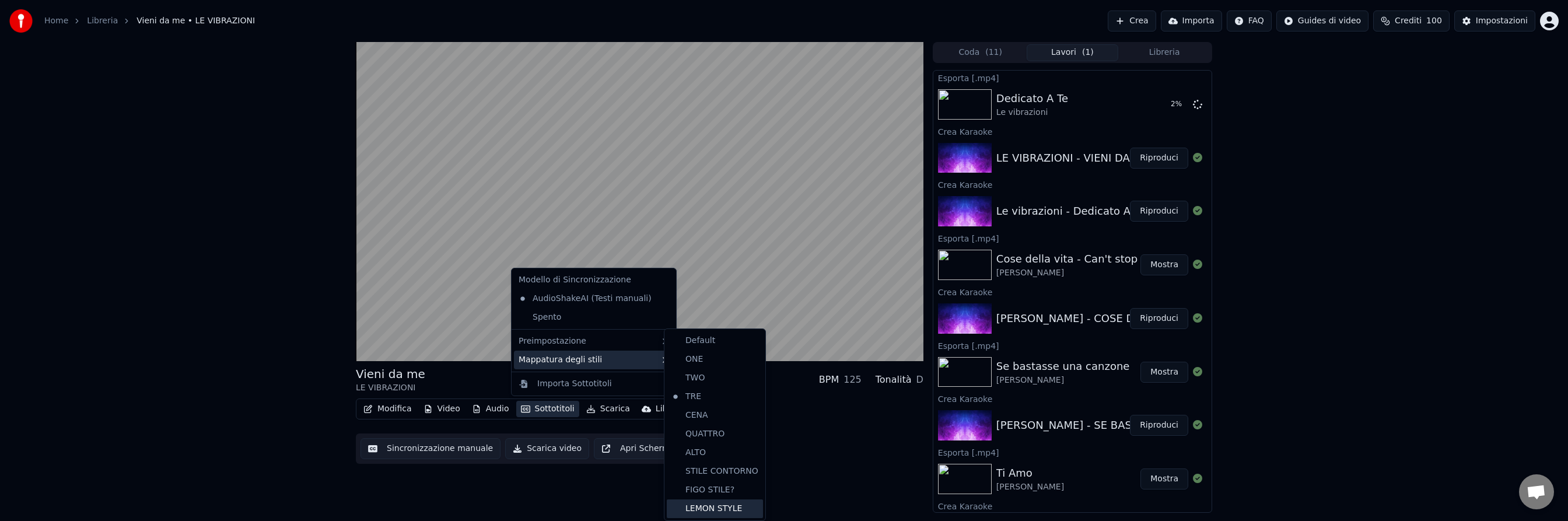
click at [701, 504] on div "LEMON STYLE" at bounding box center [714, 509] width 96 height 18
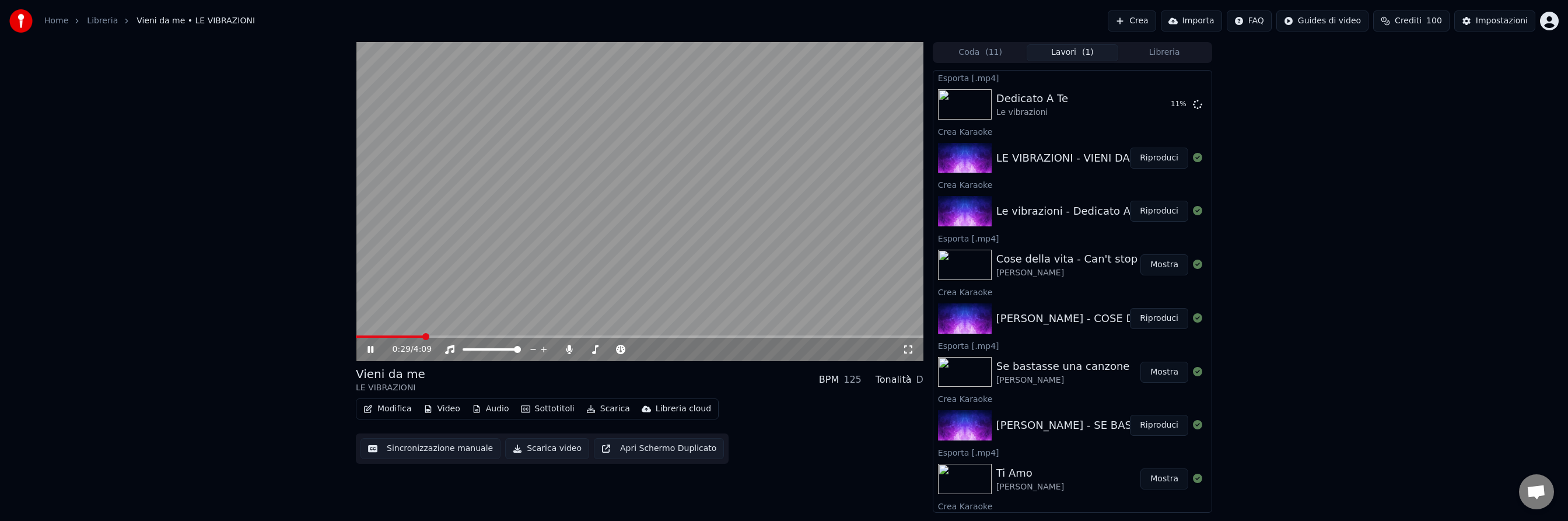
click at [725, 336] on span at bounding box center [639, 337] width 567 height 3
click at [371, 351] on icon at bounding box center [371, 350] width 5 height 7
click at [371, 351] on icon at bounding box center [371, 349] width 7 height 8
click at [371, 349] on icon at bounding box center [371, 350] width 5 height 7
click at [371, 349] on icon at bounding box center [371, 349] width 7 height 8
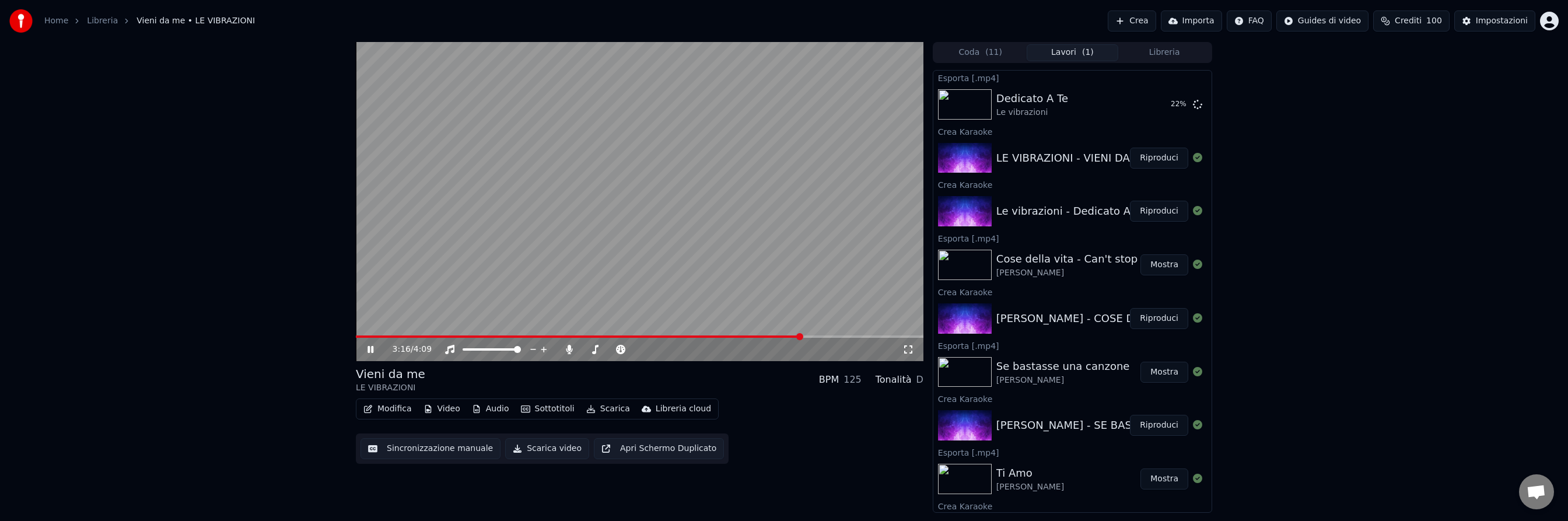
click at [371, 349] on icon at bounding box center [371, 350] width 5 height 7
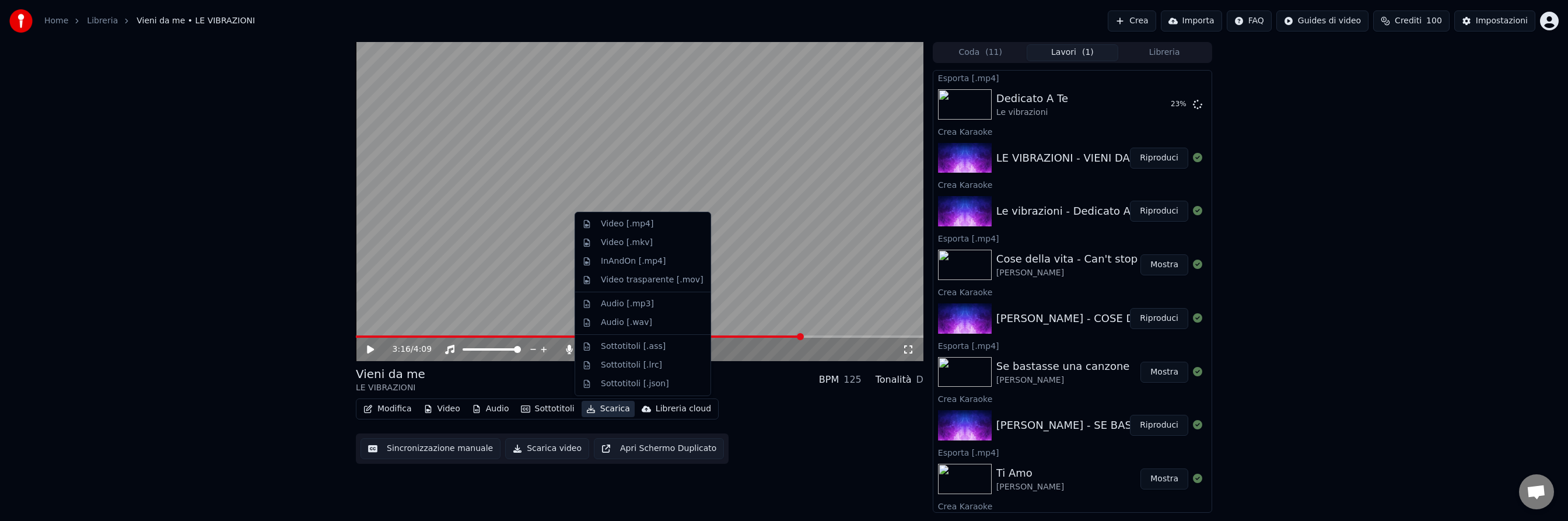
click at [601, 410] on button "Scarica" at bounding box center [608, 409] width 53 height 16
click at [612, 224] on div "Video [.mp4]" at bounding box center [627, 223] width 52 height 12
